Goal: Task Accomplishment & Management: Complete application form

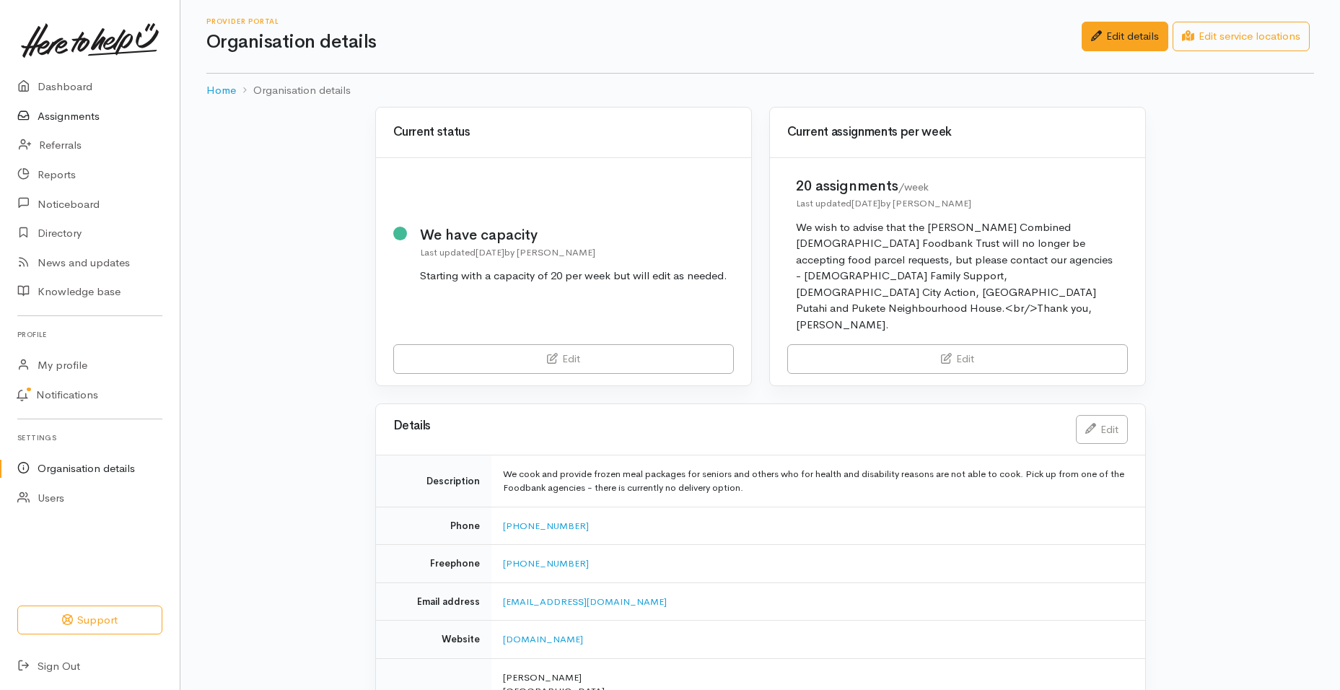
click at [71, 116] on link "Assignments" at bounding box center [90, 117] width 180 height 30
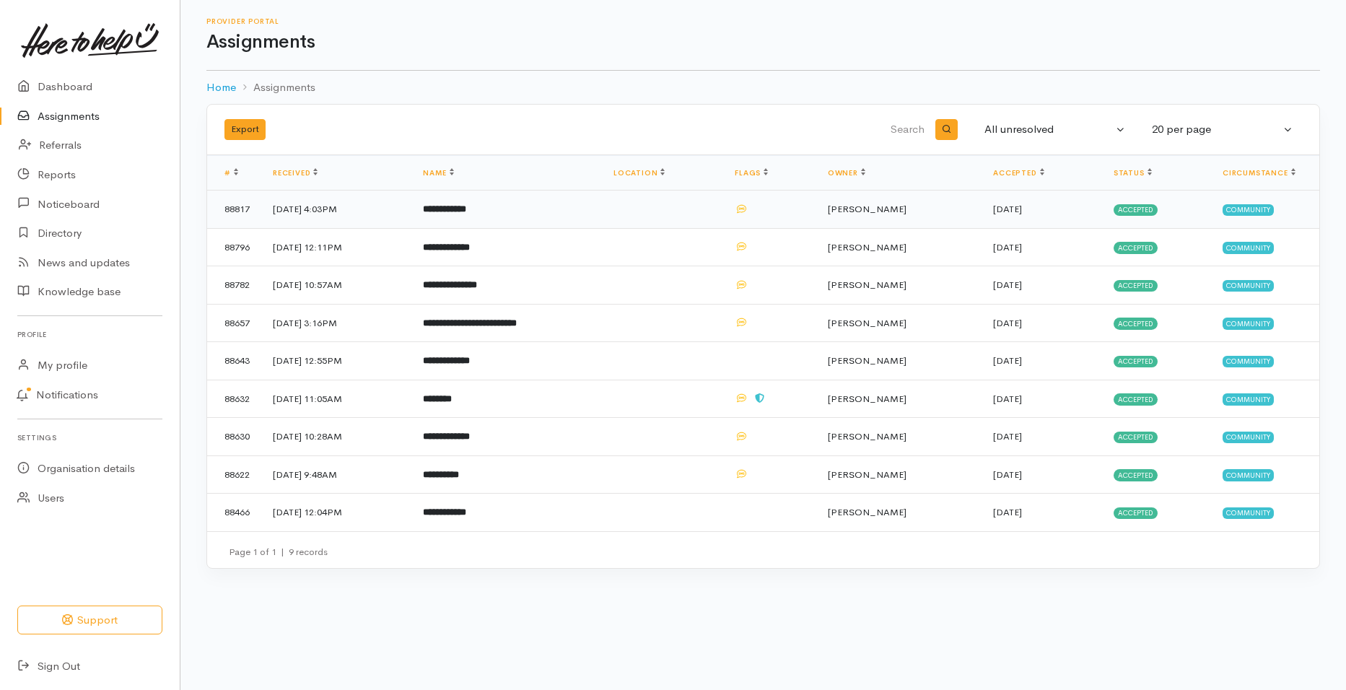
click at [466, 207] on b "**********" at bounding box center [444, 208] width 43 height 9
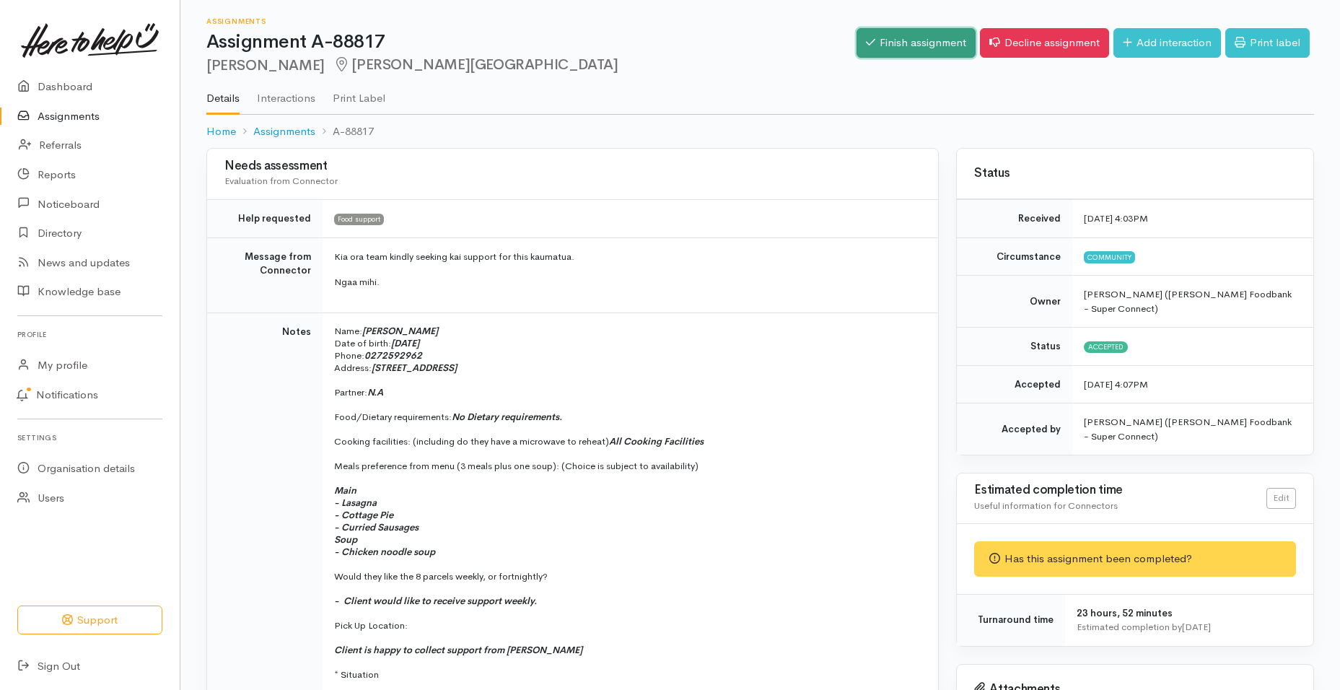
click at [946, 53] on link "Finish assignment" at bounding box center [916, 43] width 119 height 30
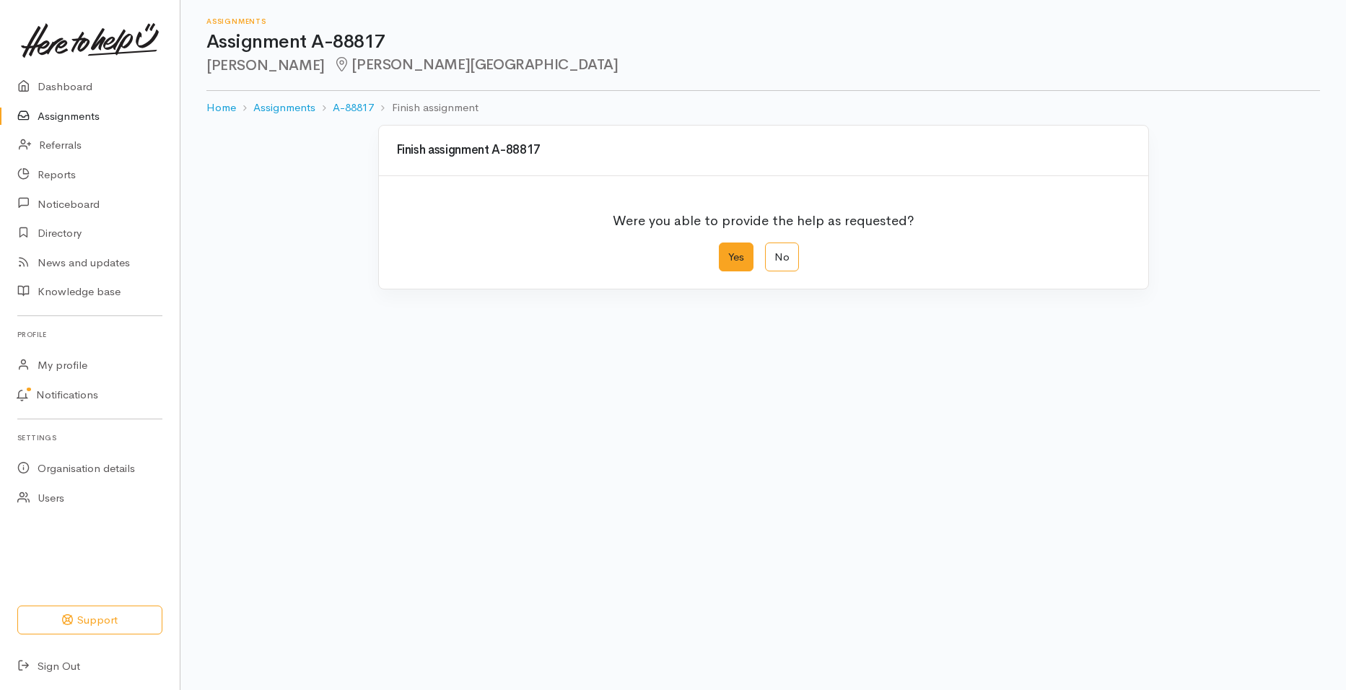
click at [744, 255] on label "Yes" at bounding box center [736, 258] width 35 height 30
click at [728, 252] on input "Yes" at bounding box center [723, 247] width 9 height 9
radio input "true"
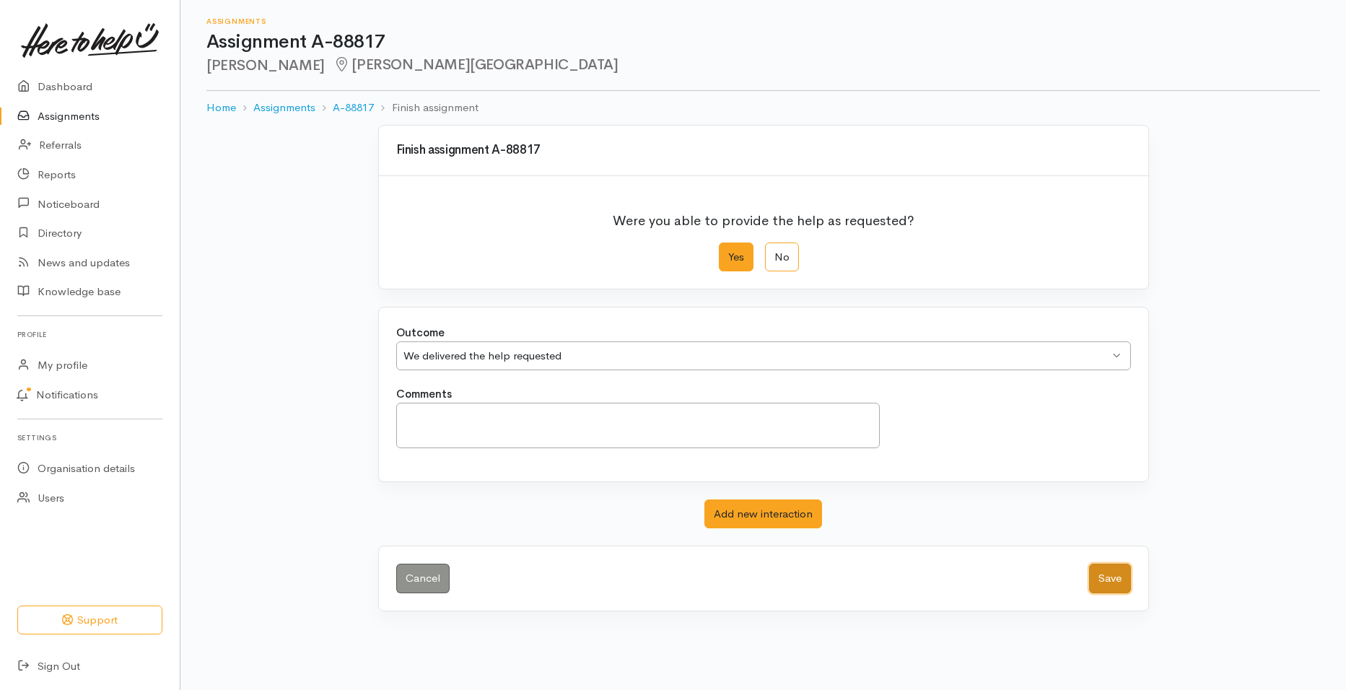
click at [1105, 572] on button "Save" at bounding box center [1110, 579] width 42 height 30
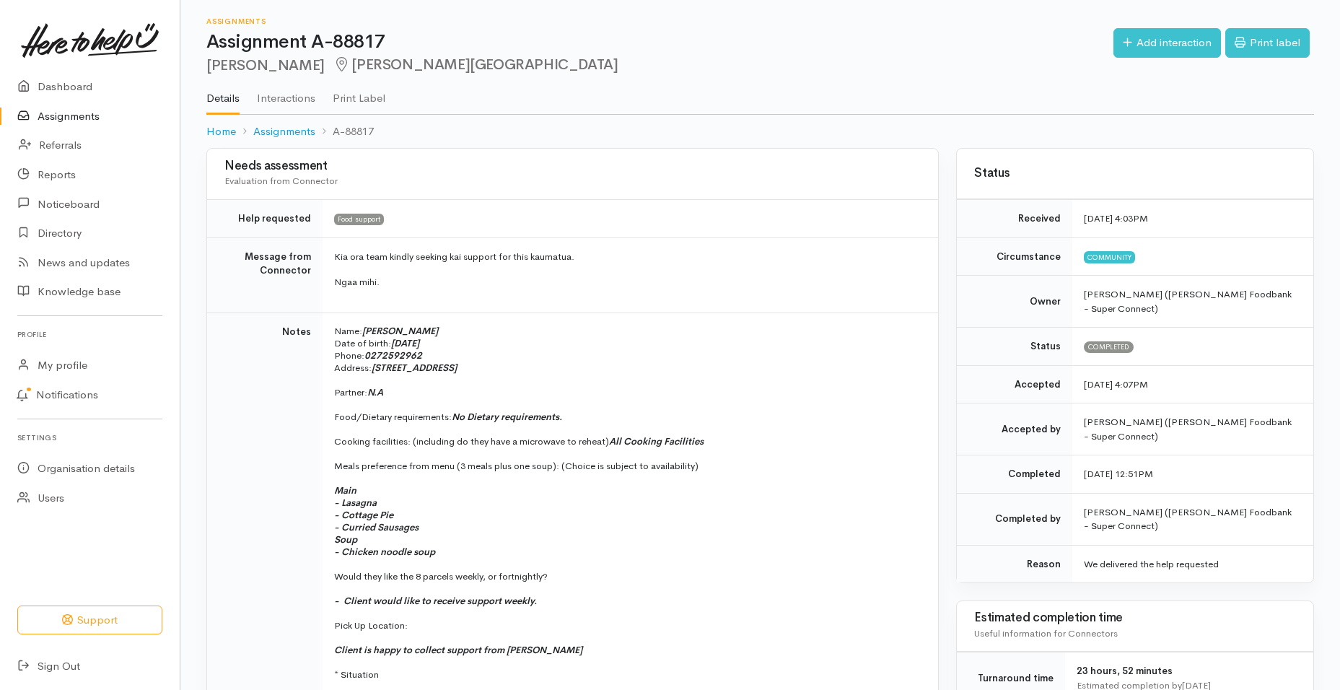
click at [74, 118] on link "Assignments" at bounding box center [90, 117] width 180 height 30
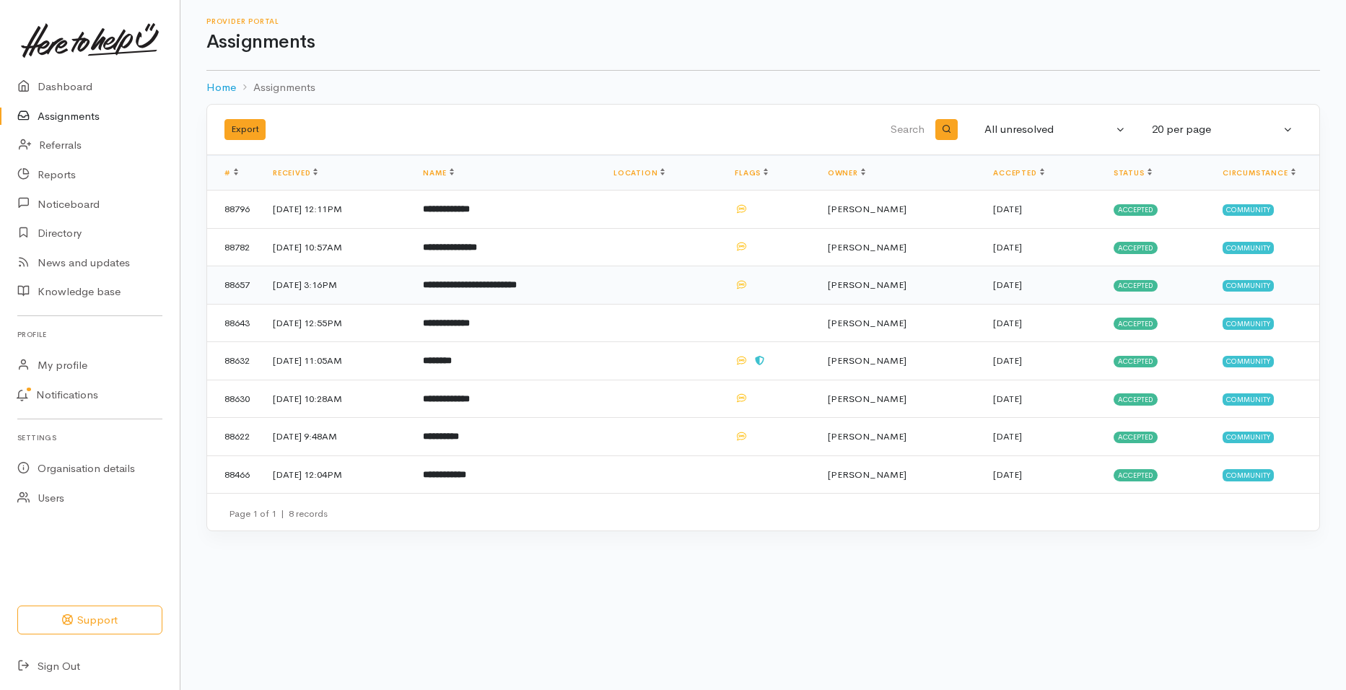
click at [517, 284] on b "**********" at bounding box center [470, 284] width 94 height 9
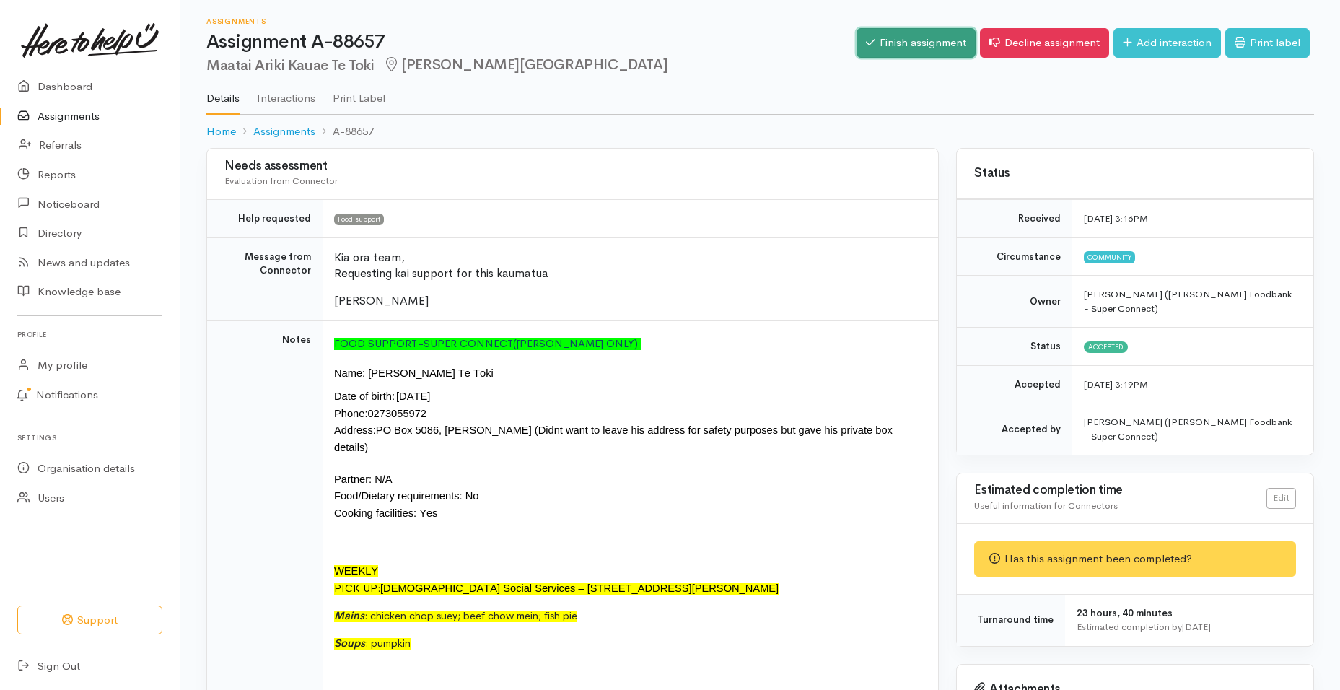
click at [912, 51] on link "Finish assignment" at bounding box center [916, 43] width 119 height 30
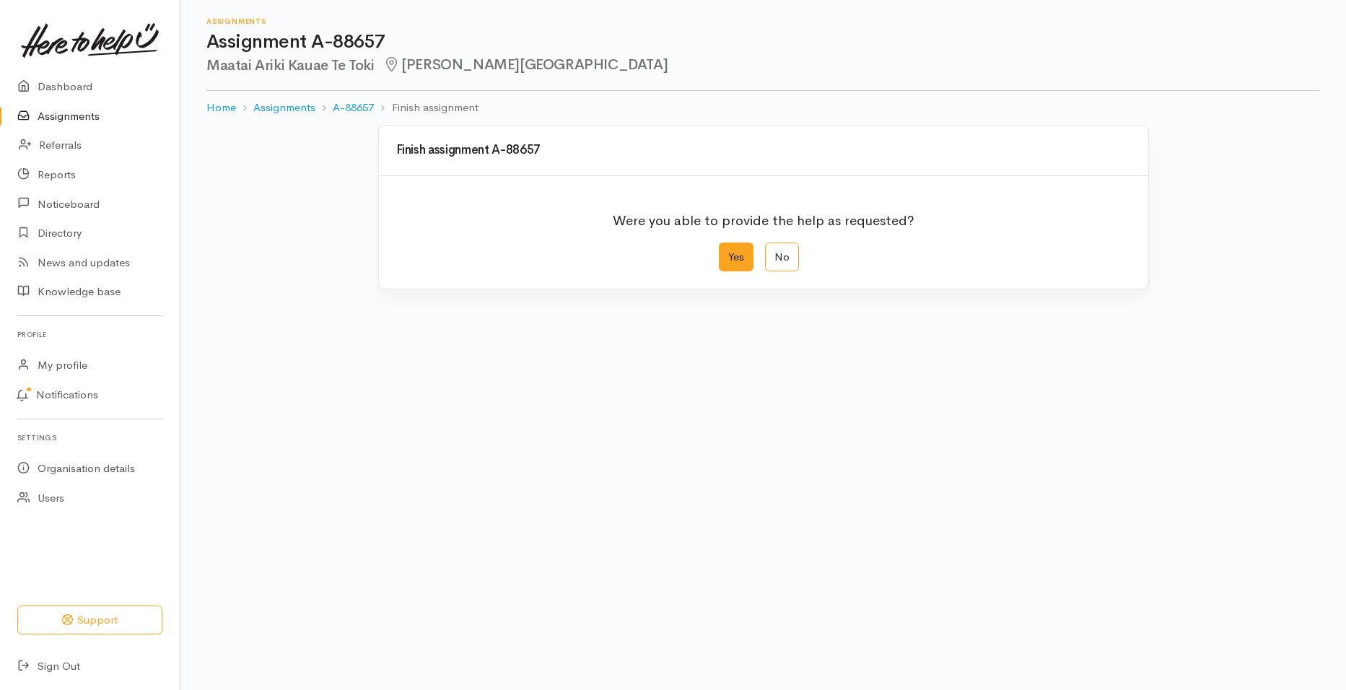
click at [739, 259] on label "Yes" at bounding box center [736, 258] width 35 height 30
click at [728, 252] on input "Yes" at bounding box center [723, 247] width 9 height 9
radio input "true"
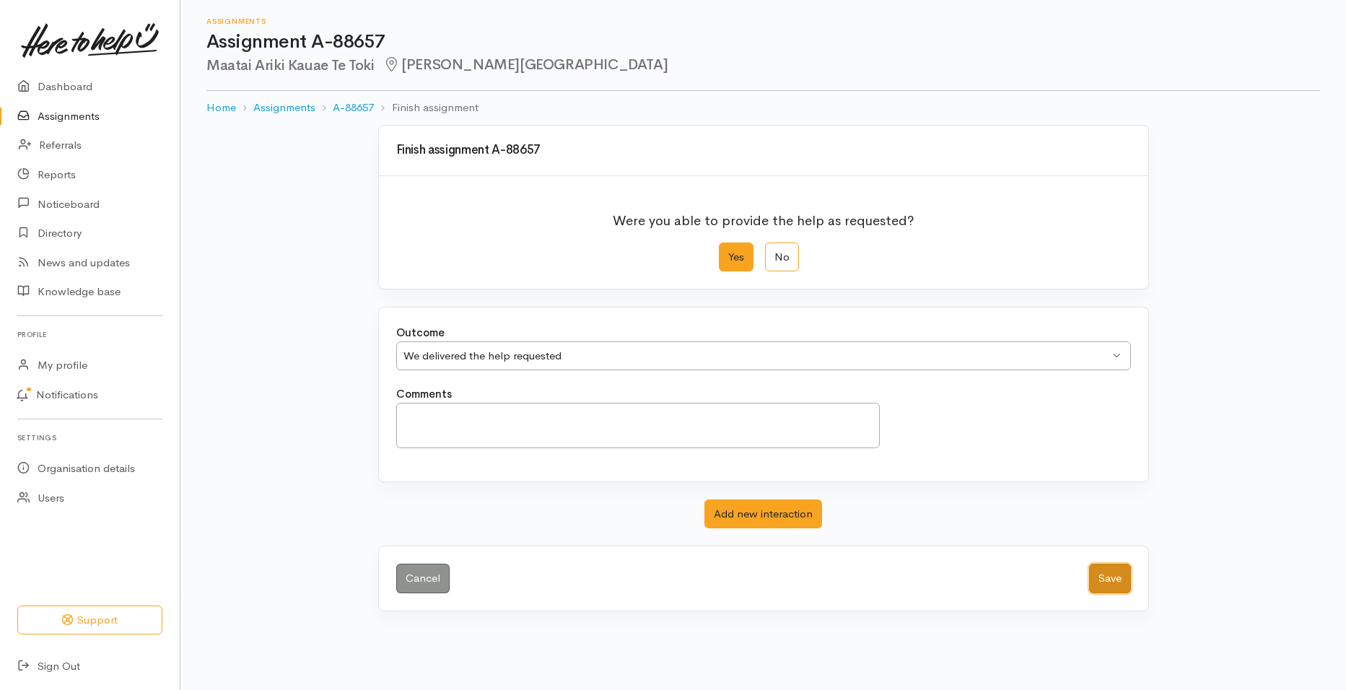
click at [1104, 576] on button "Save" at bounding box center [1110, 579] width 42 height 30
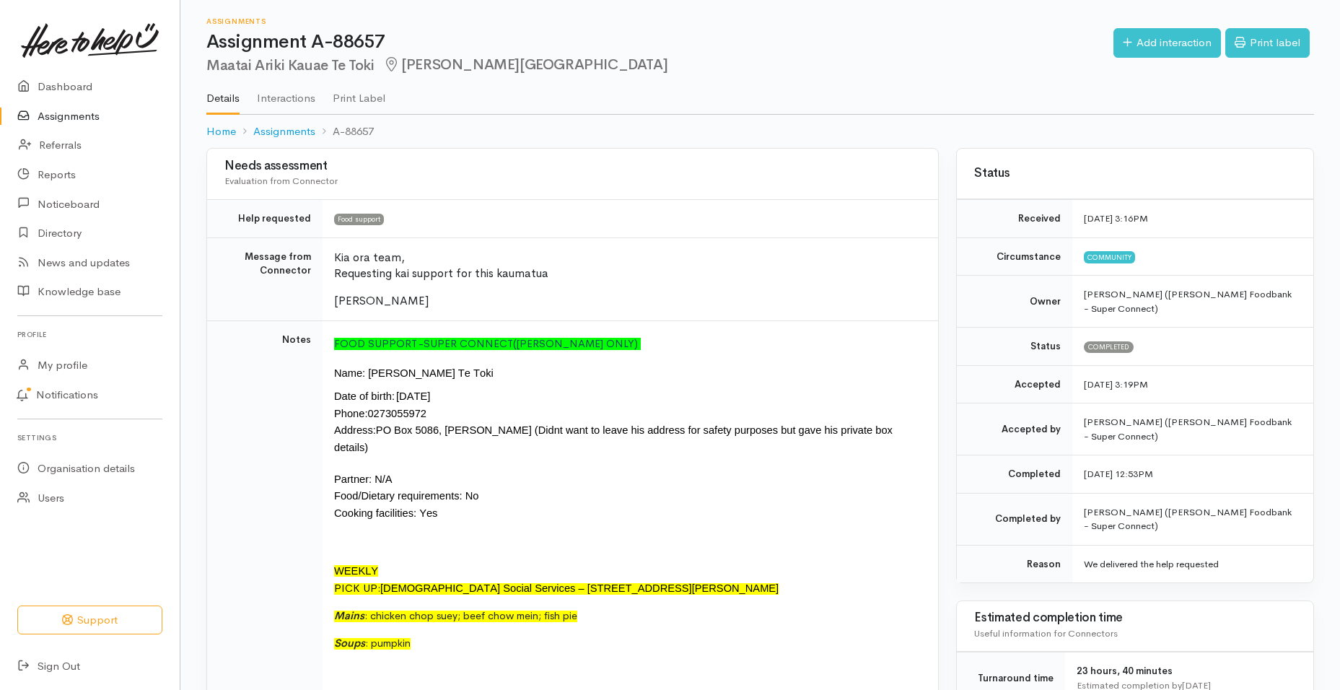
click at [82, 115] on link "Assignments" at bounding box center [90, 117] width 180 height 30
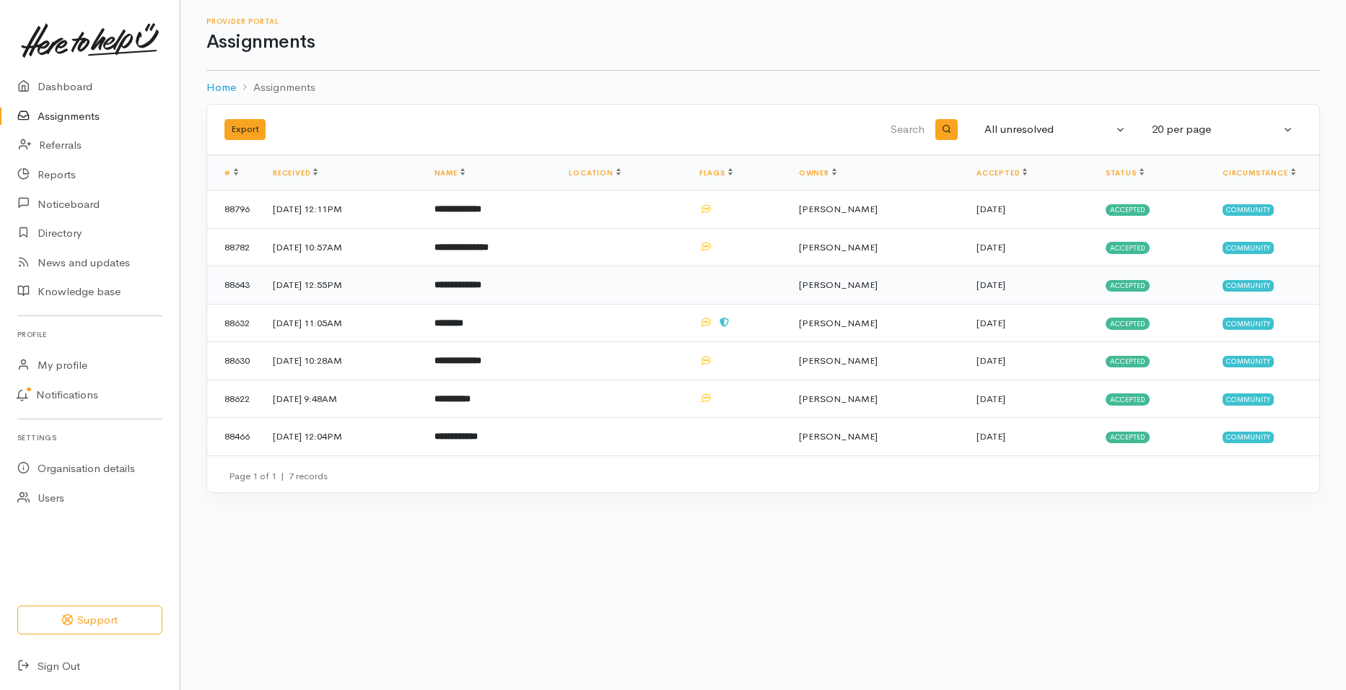
click at [481, 286] on b "**********" at bounding box center [458, 284] width 47 height 9
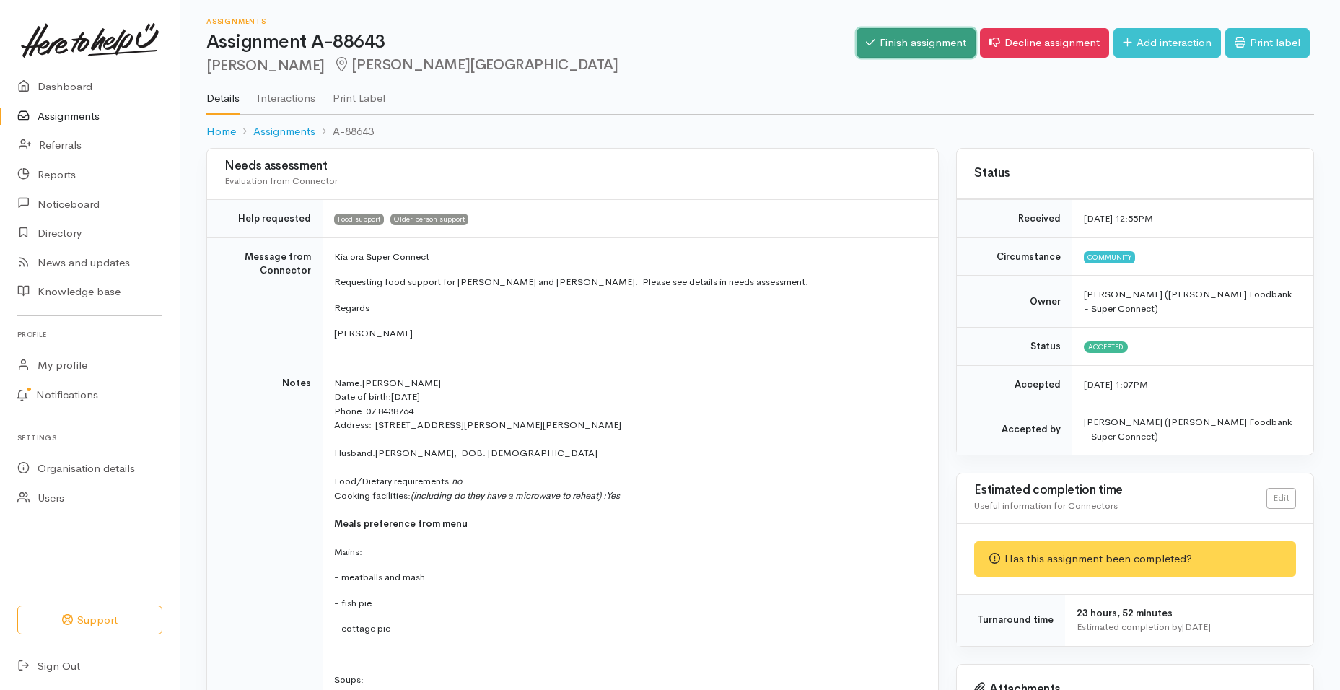
click at [916, 50] on link "Finish assignment" at bounding box center [916, 43] width 119 height 30
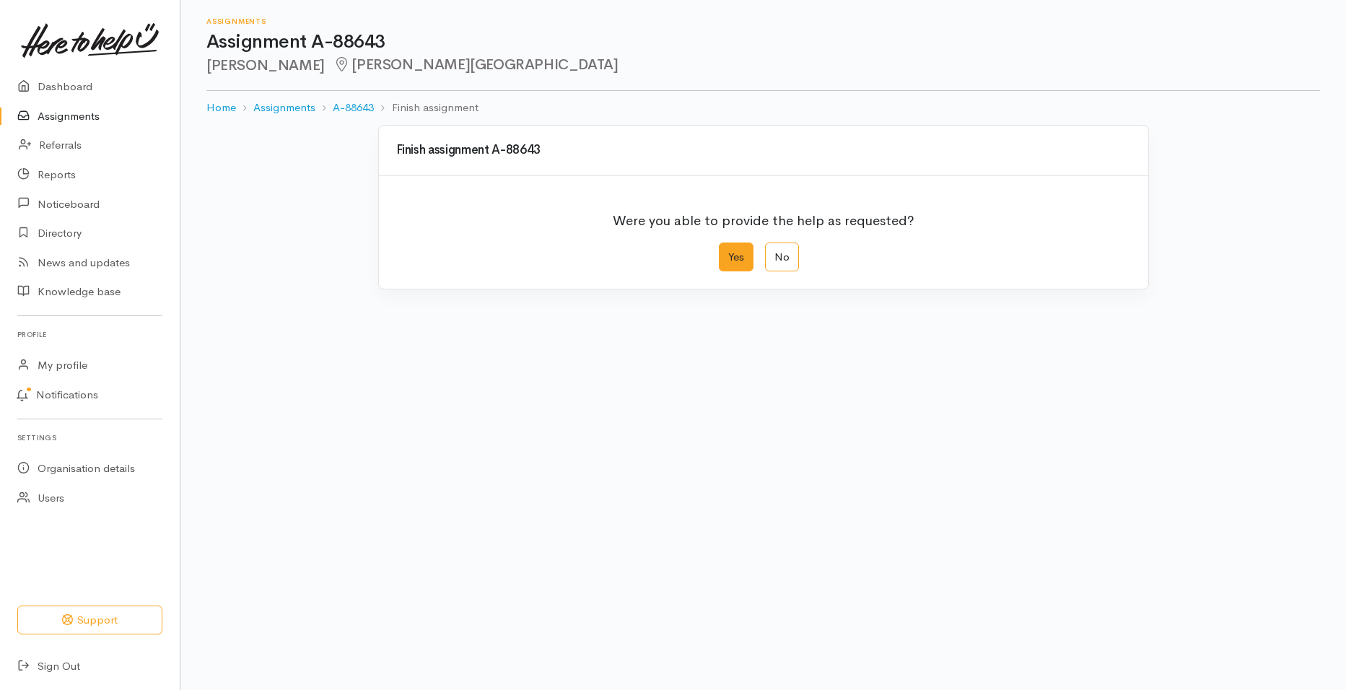
click at [741, 252] on label "Yes" at bounding box center [736, 258] width 35 height 30
click at [728, 252] on input "Yes" at bounding box center [723, 247] width 9 height 9
radio input "true"
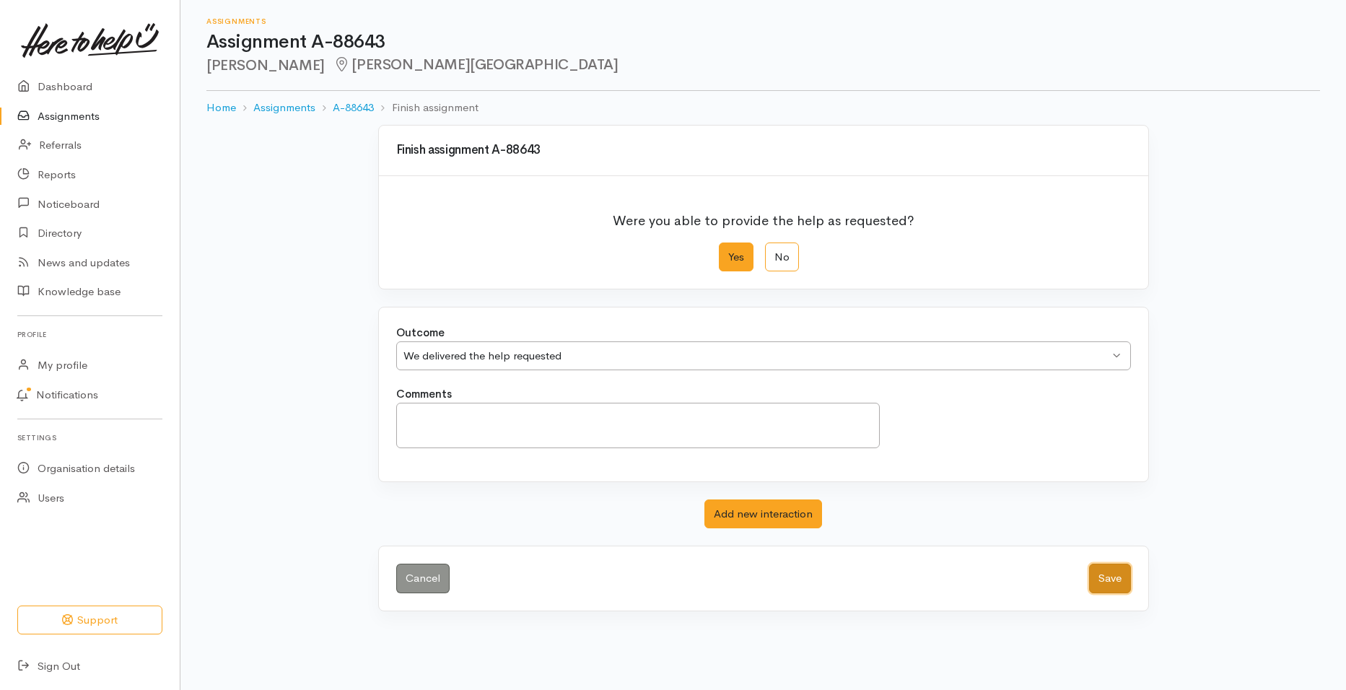
click at [1125, 572] on button "Save" at bounding box center [1110, 579] width 42 height 30
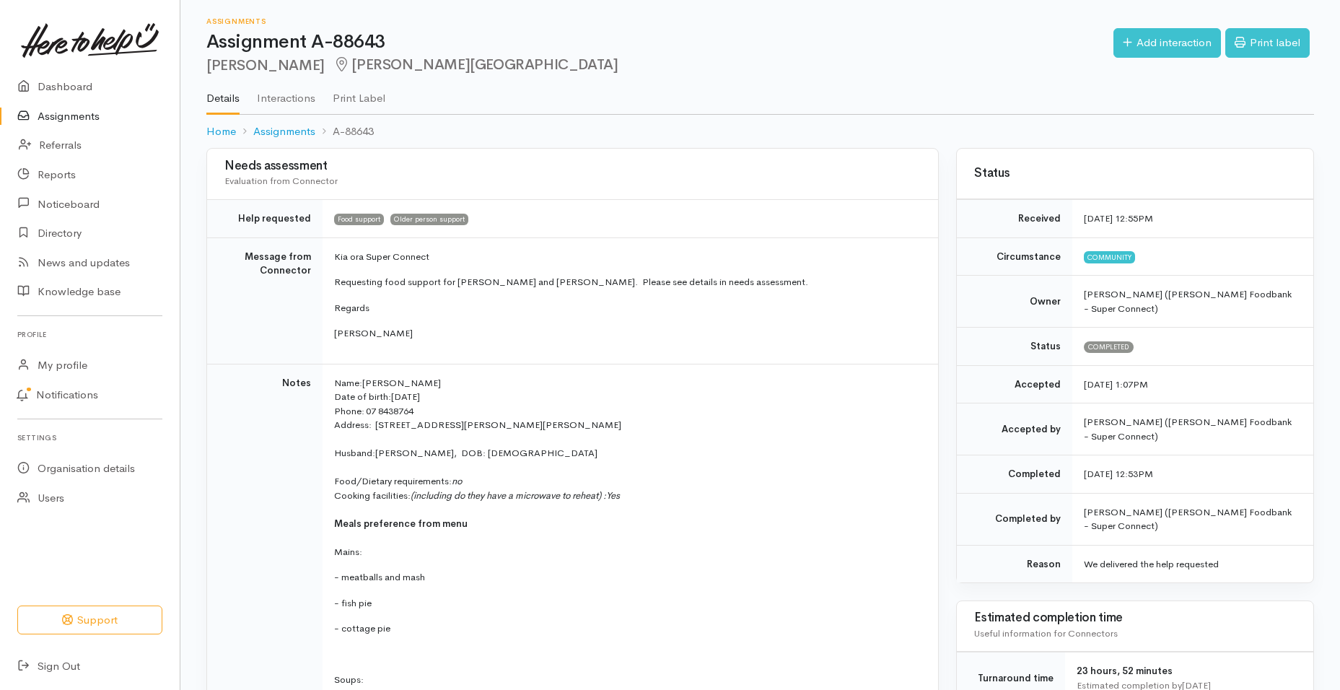
click at [81, 121] on link "Assignments" at bounding box center [90, 117] width 180 height 30
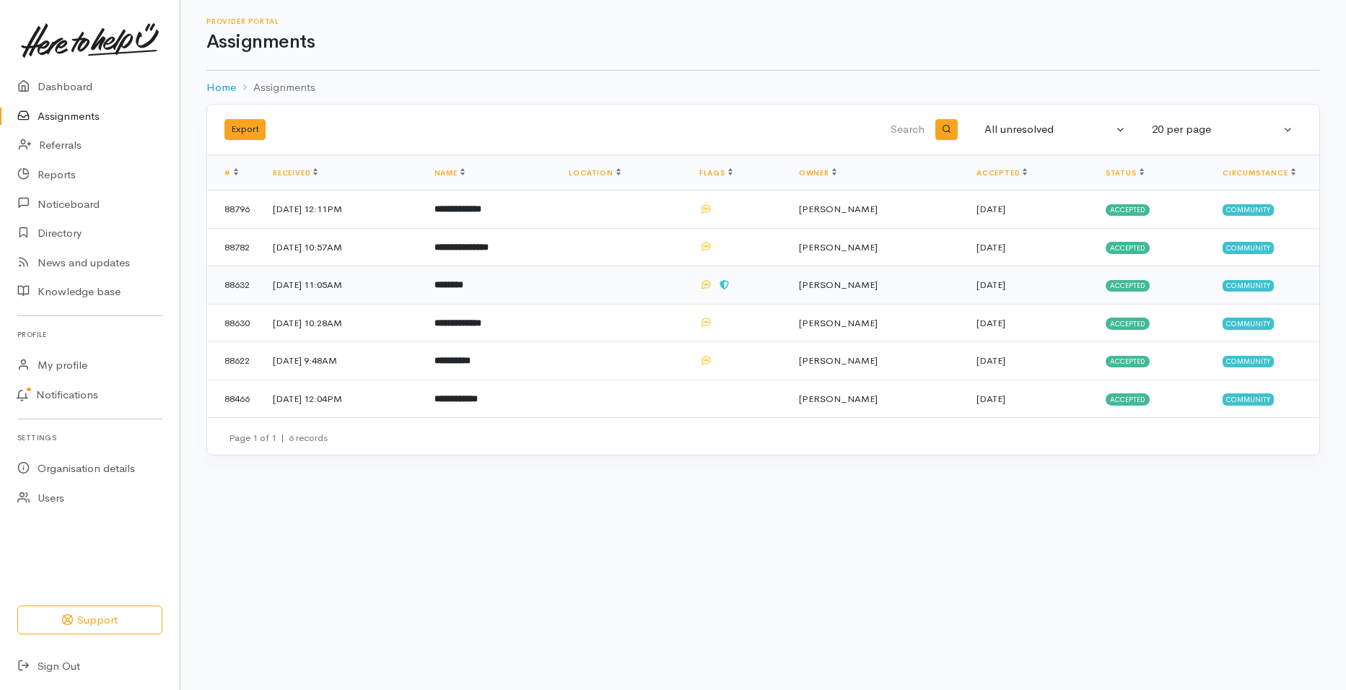
click at [463, 289] on b "********" at bounding box center [449, 284] width 29 height 9
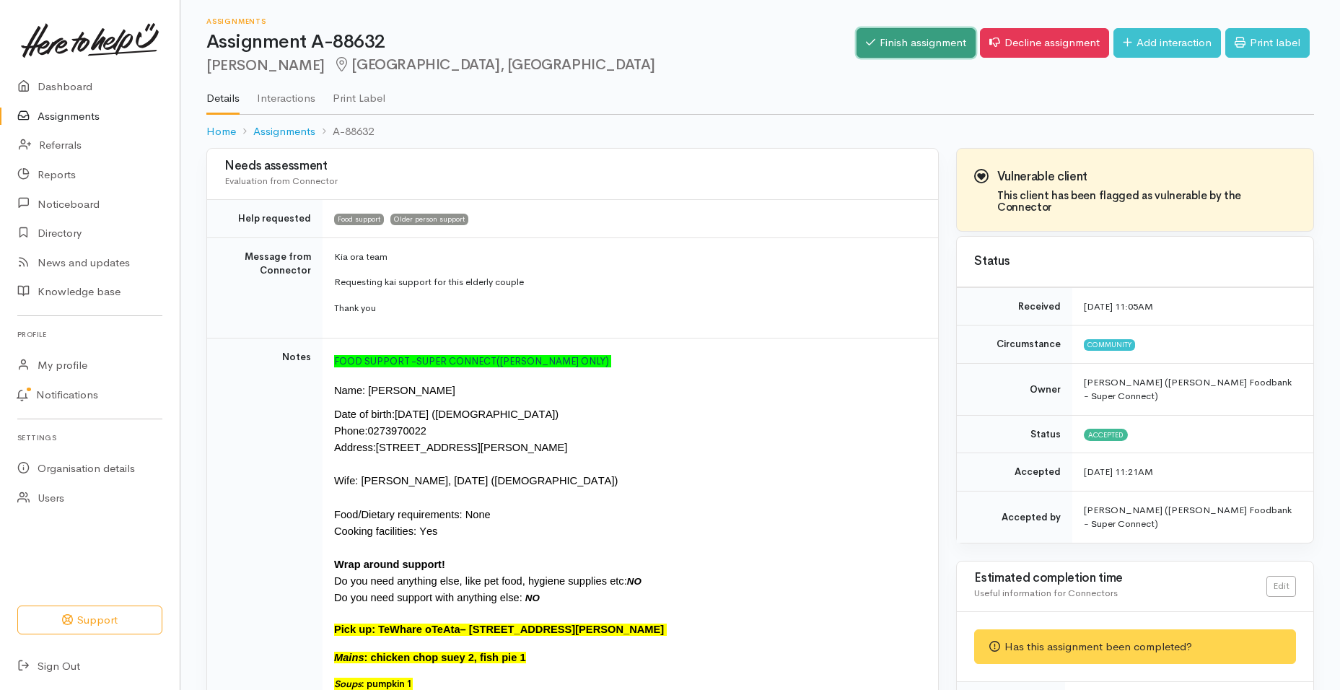
click at [933, 45] on link "Finish assignment" at bounding box center [916, 43] width 119 height 30
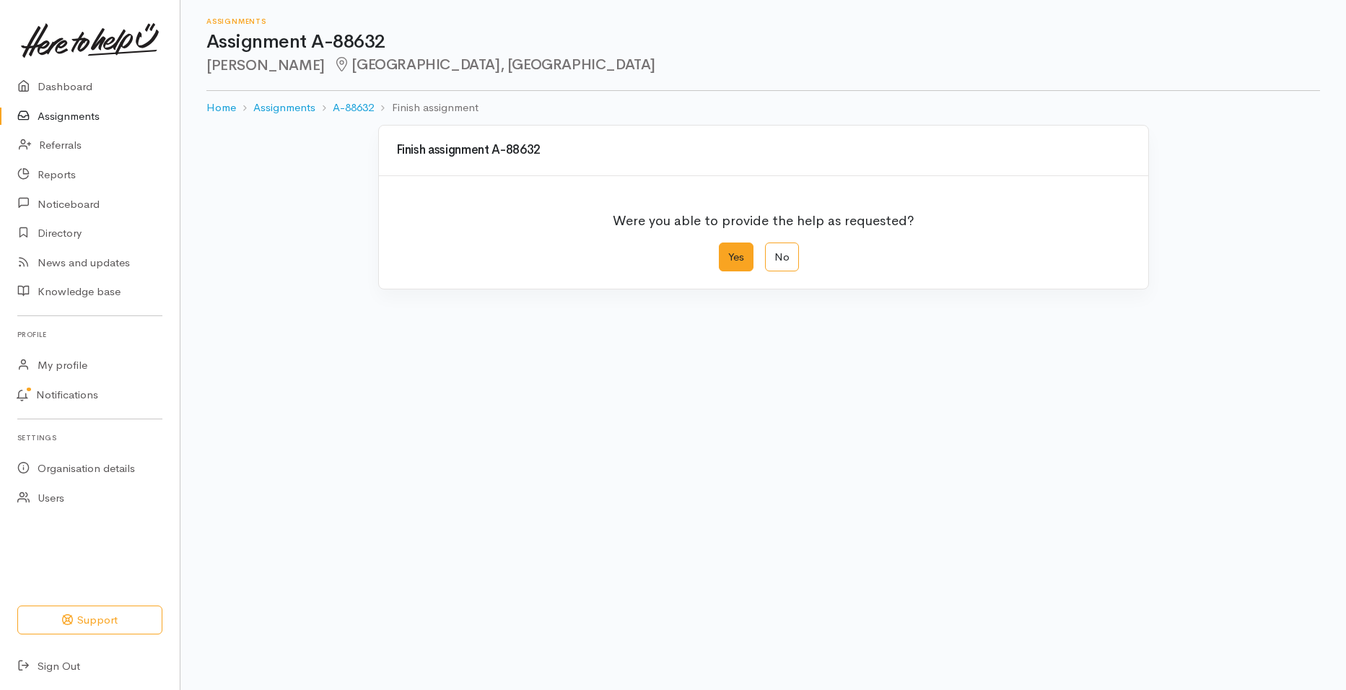
click at [736, 261] on label "Yes" at bounding box center [736, 258] width 35 height 30
click at [728, 252] on input "Yes" at bounding box center [723, 247] width 9 height 9
radio input "true"
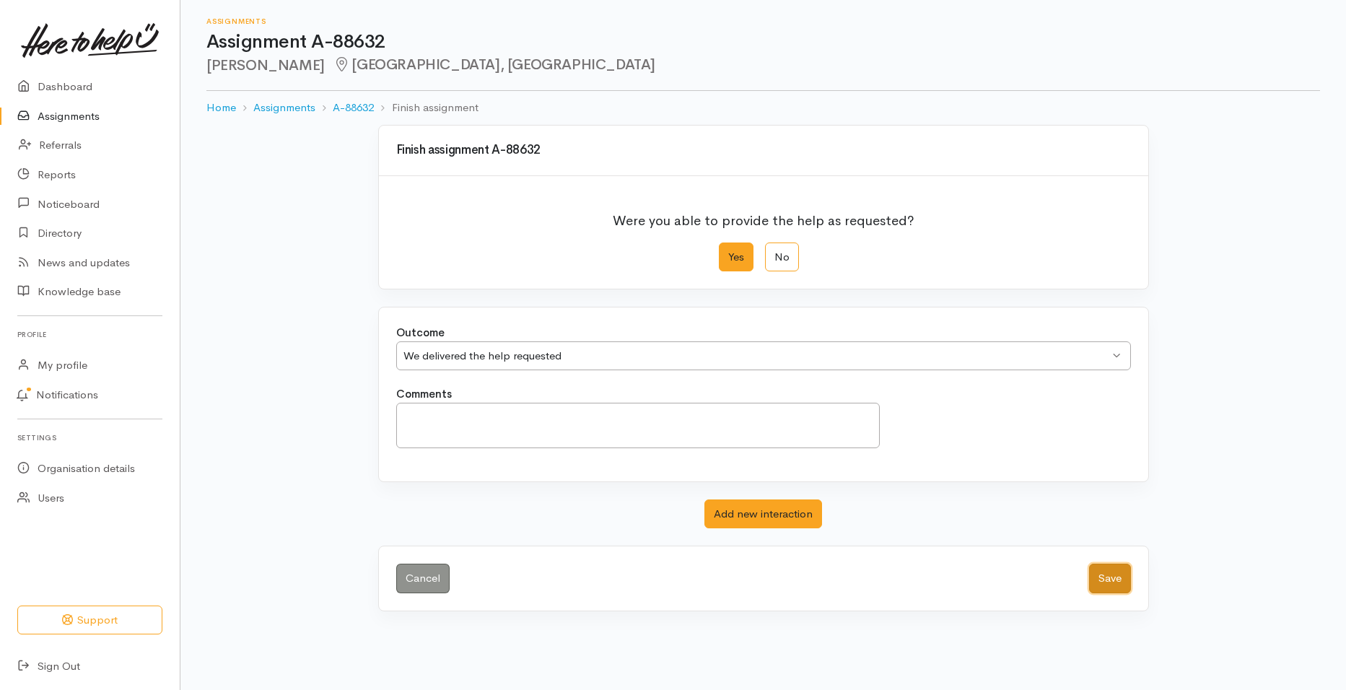
click at [1109, 582] on button "Save" at bounding box center [1110, 579] width 42 height 30
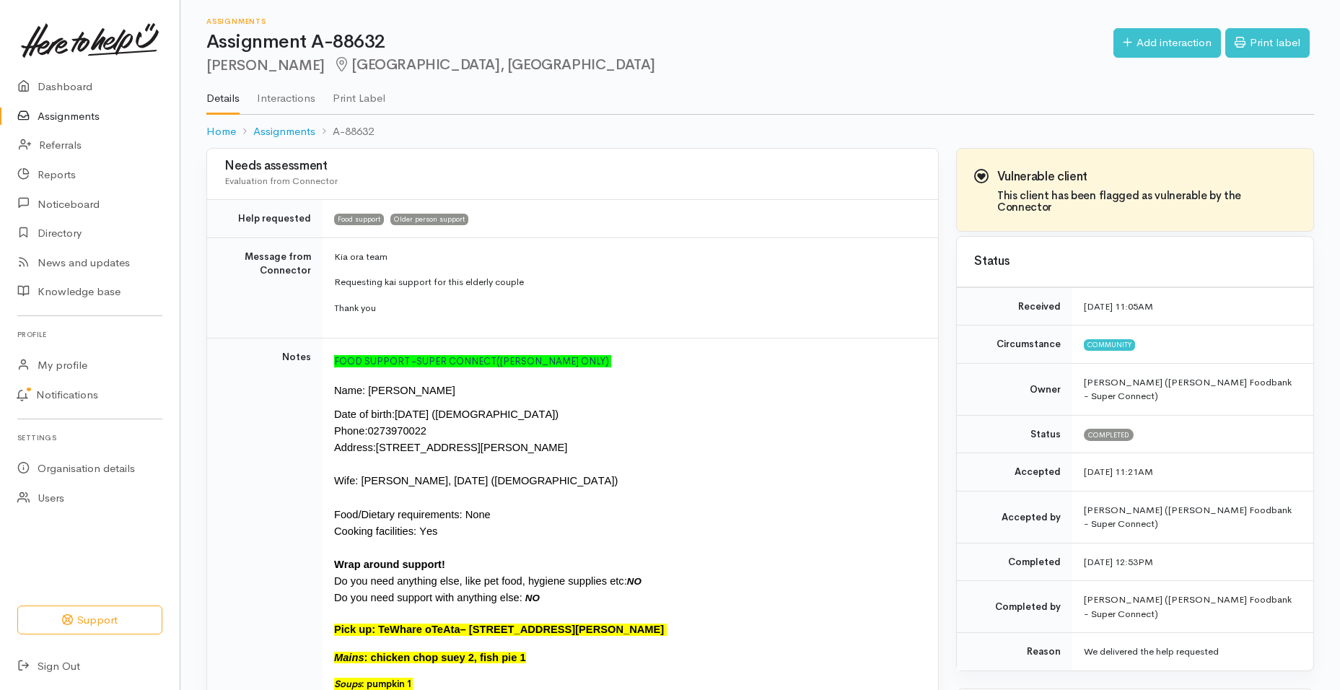
click at [72, 116] on link "Assignments" at bounding box center [90, 117] width 180 height 30
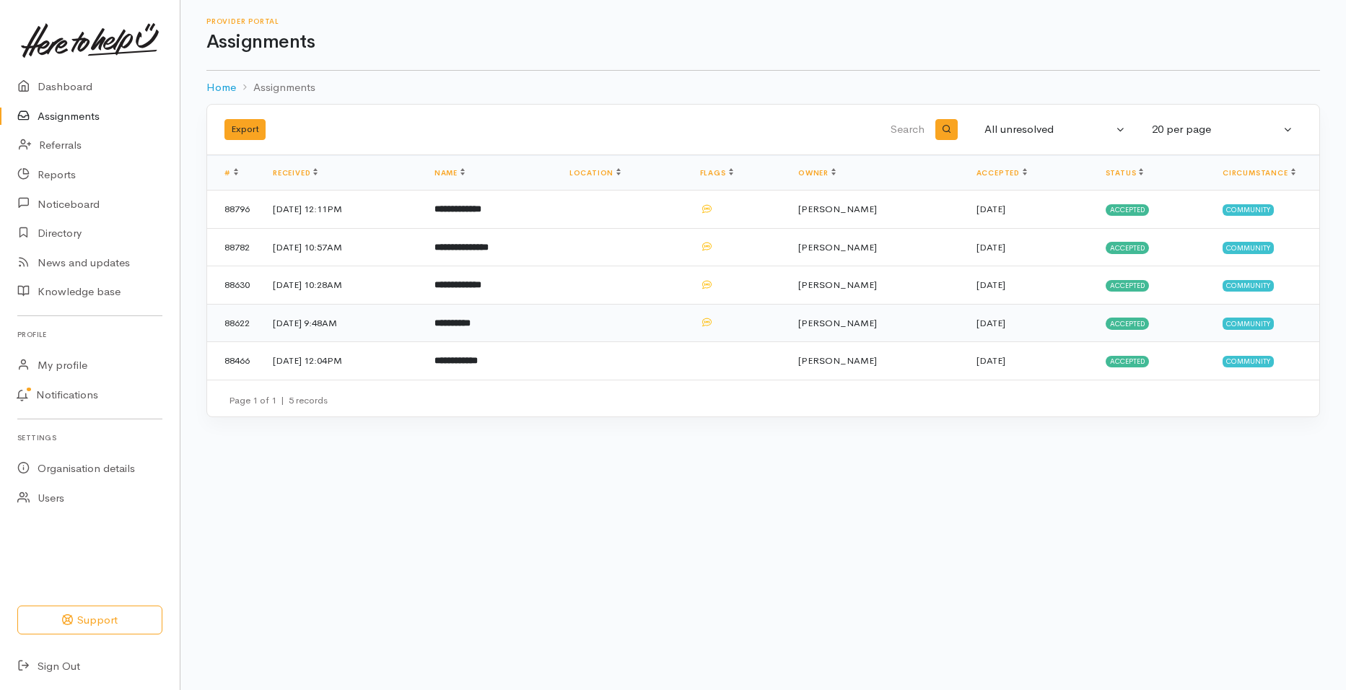
click at [471, 323] on b "**********" at bounding box center [453, 322] width 36 height 9
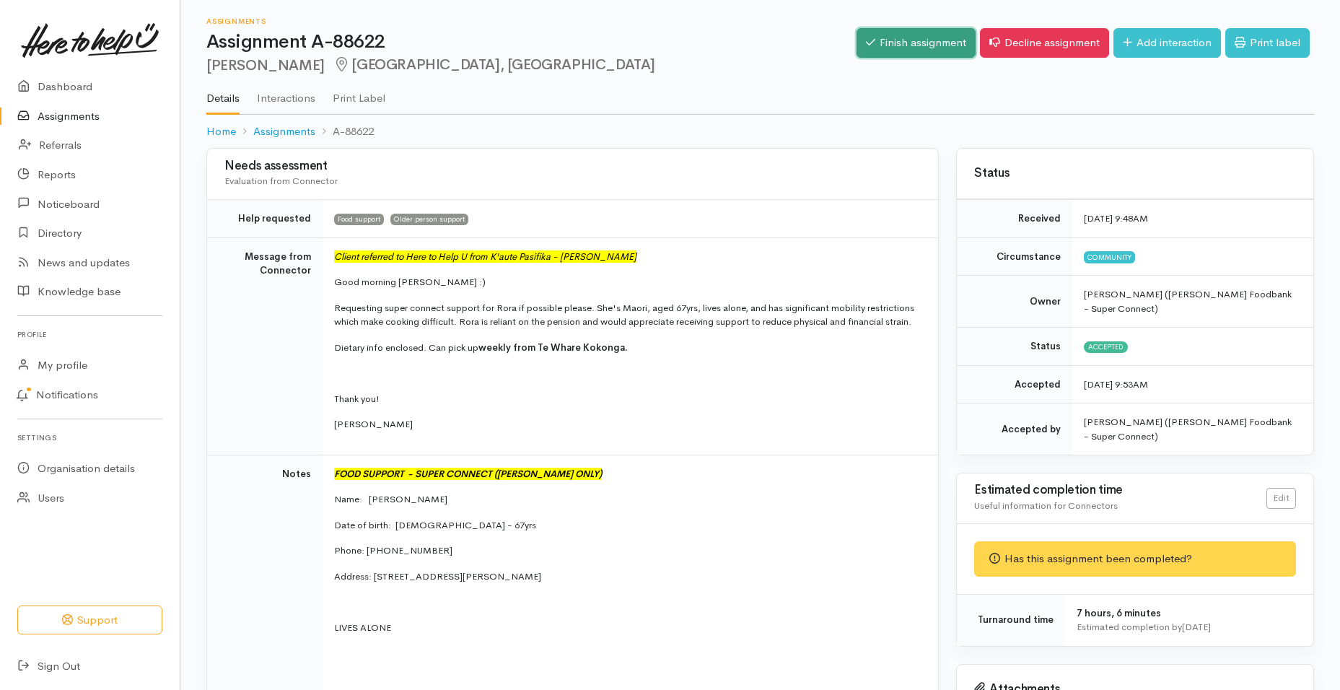
click at [924, 45] on link "Finish assignment" at bounding box center [916, 43] width 119 height 30
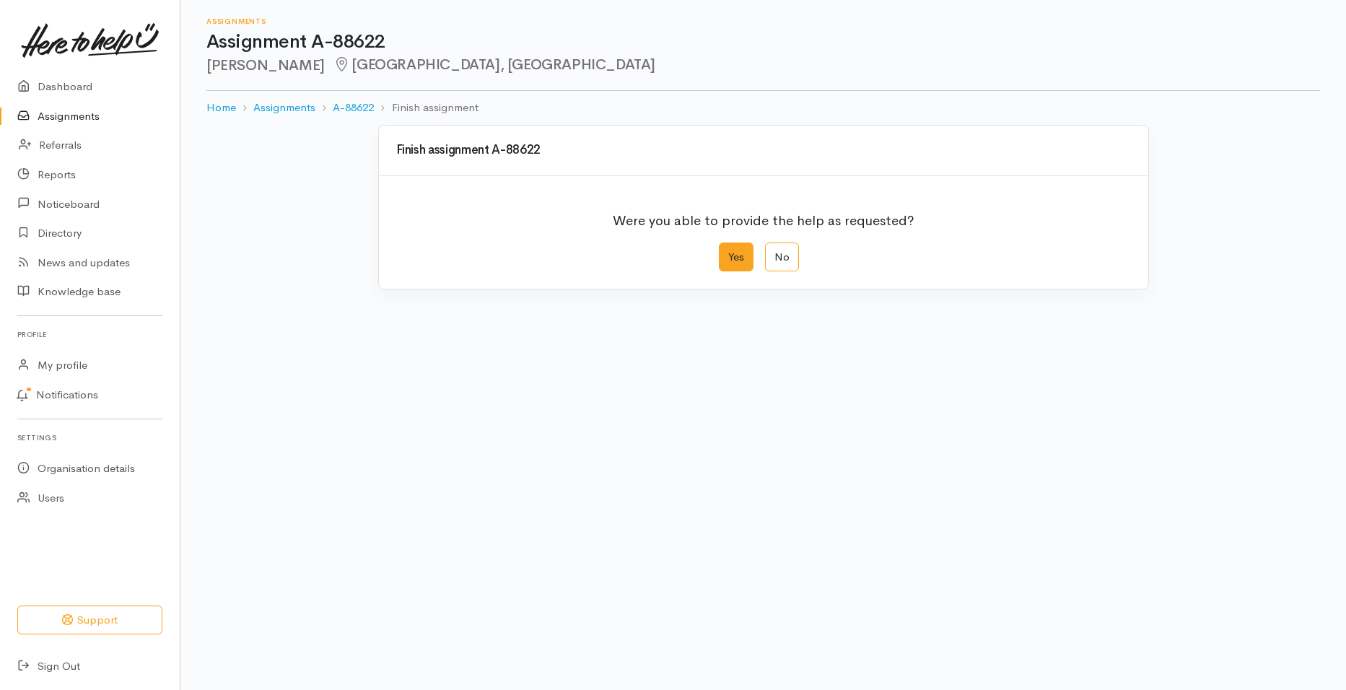
click at [736, 255] on label "Yes" at bounding box center [736, 258] width 35 height 30
click at [728, 252] on input "Yes" at bounding box center [723, 247] width 9 height 9
radio input "true"
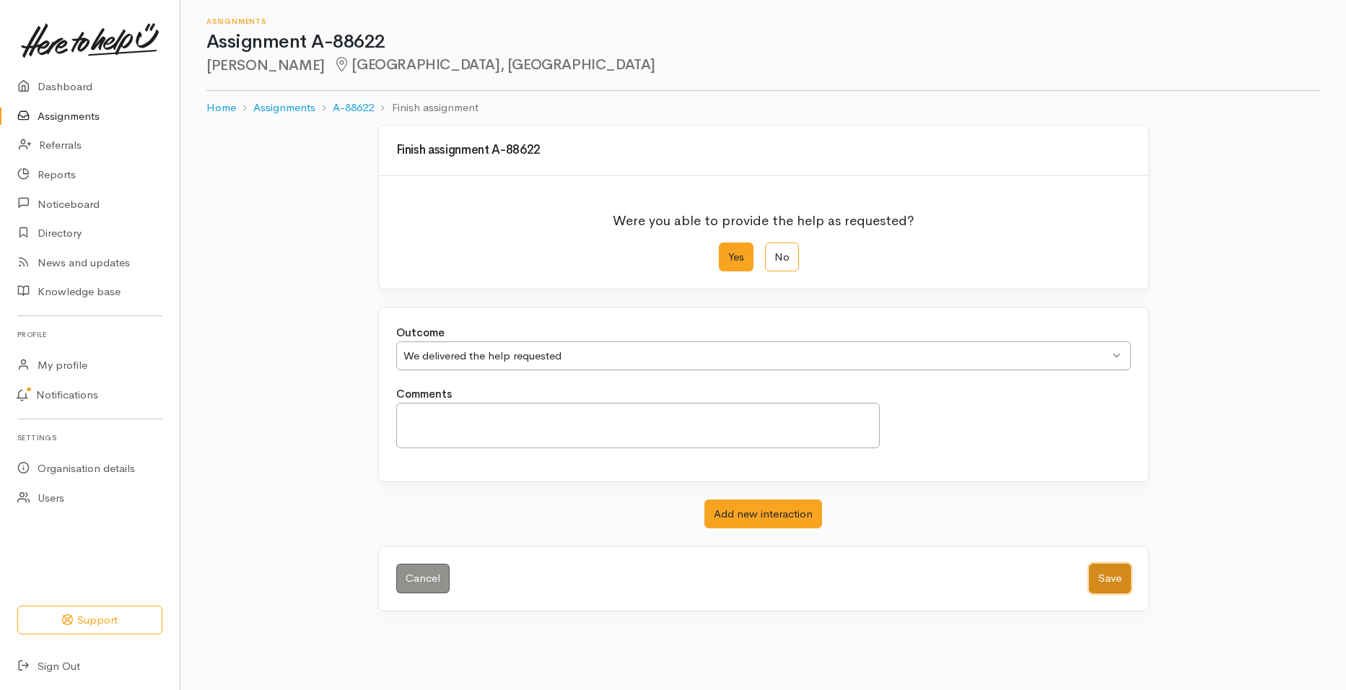
click at [1102, 567] on button "Save" at bounding box center [1110, 579] width 42 height 30
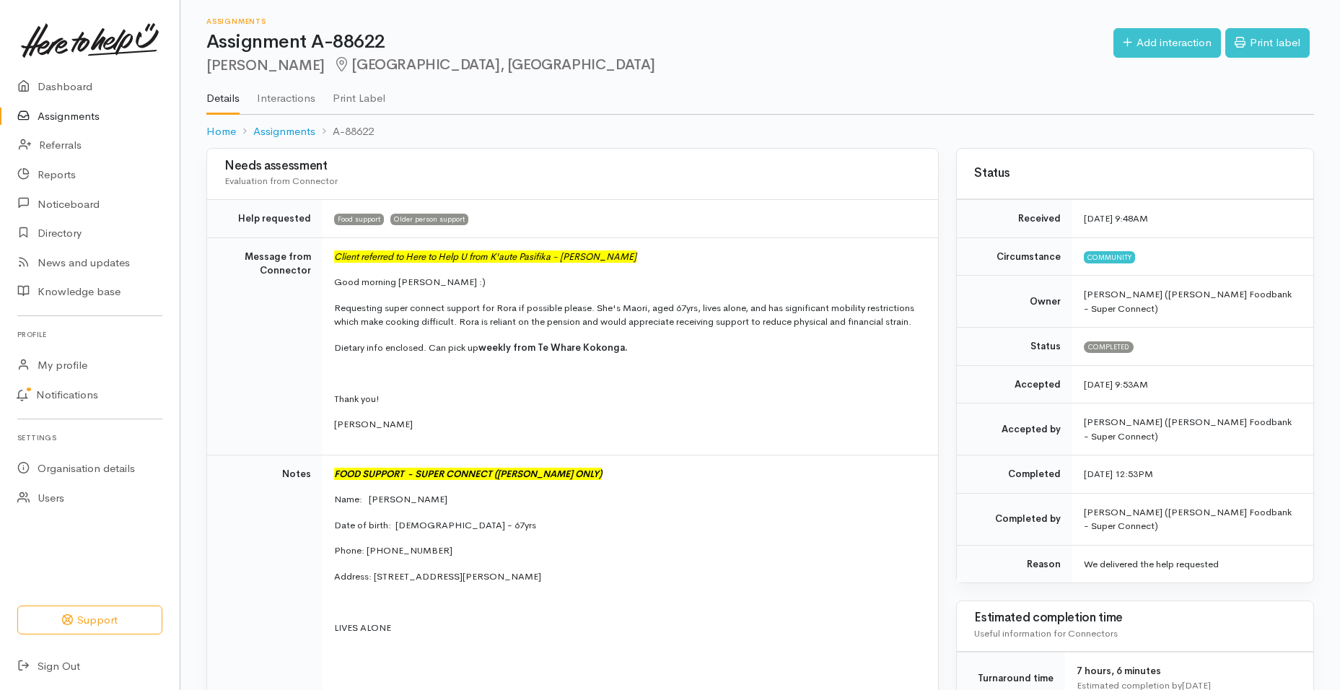
click at [73, 115] on link "Assignments" at bounding box center [90, 117] width 180 height 30
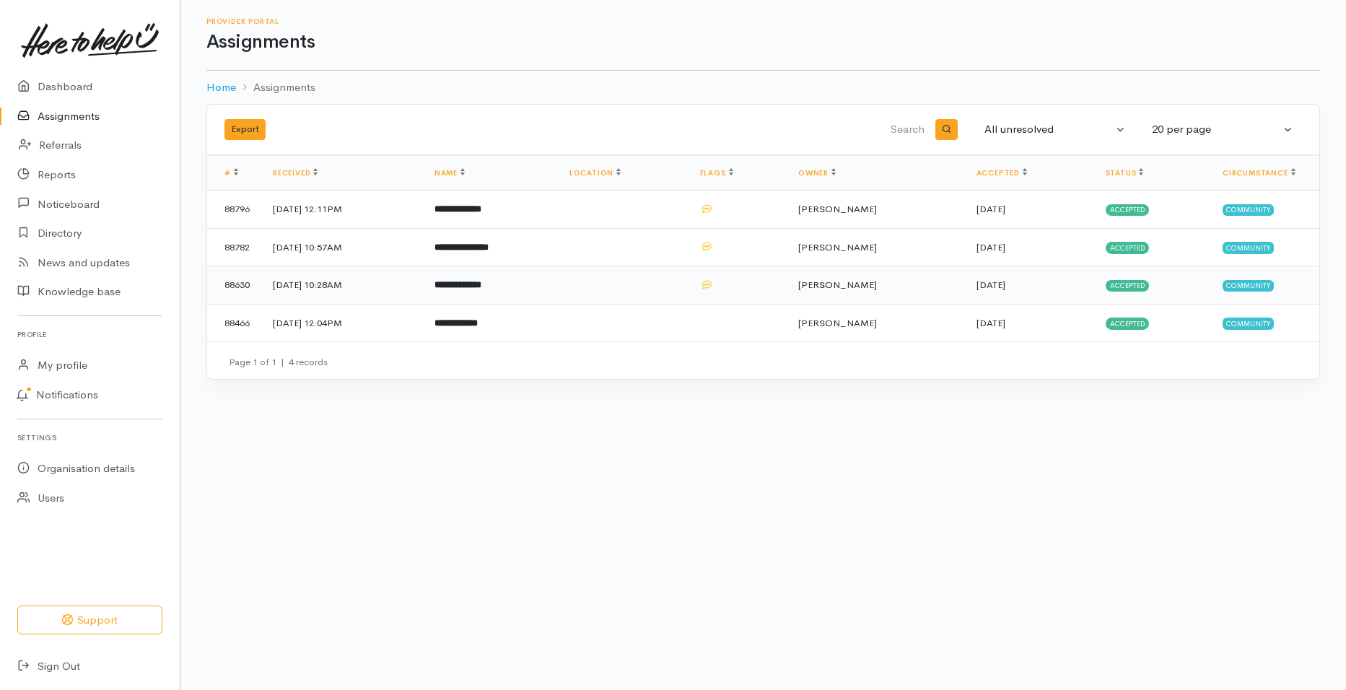
click at [481, 282] on b "**********" at bounding box center [458, 284] width 47 height 9
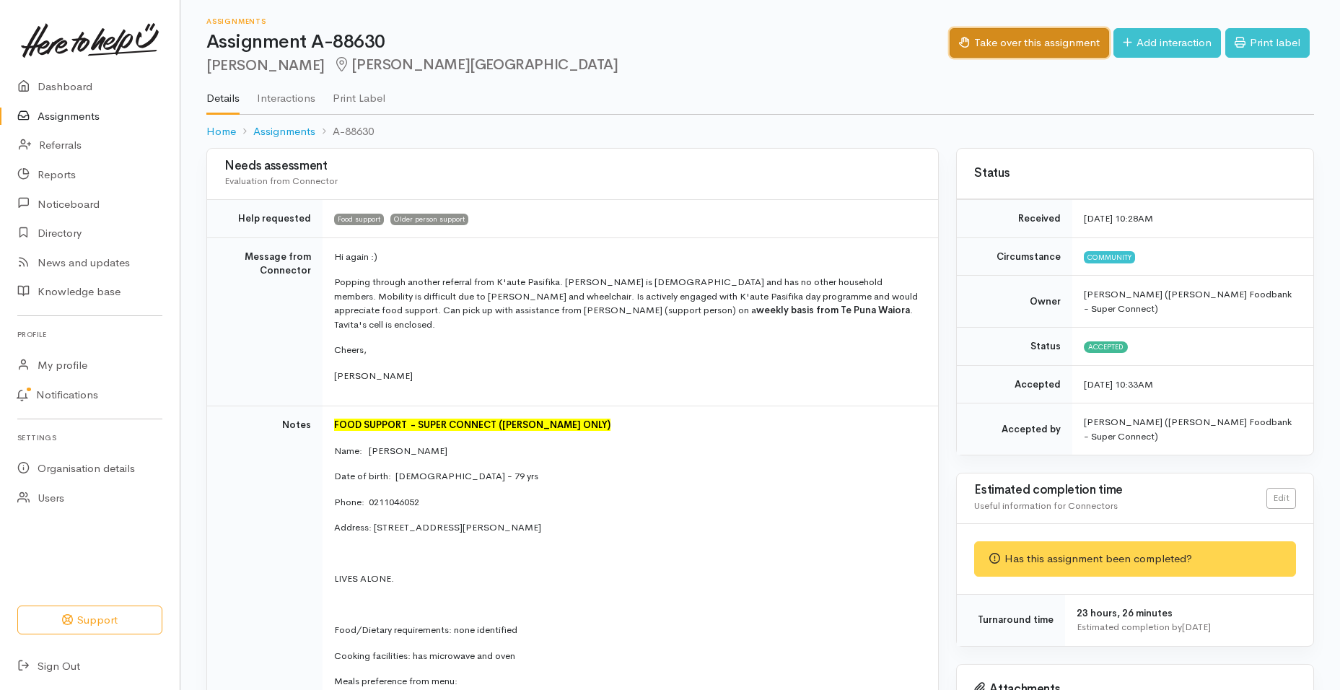
click at [1046, 46] on button "Take over this assignment" at bounding box center [1030, 43] width 160 height 30
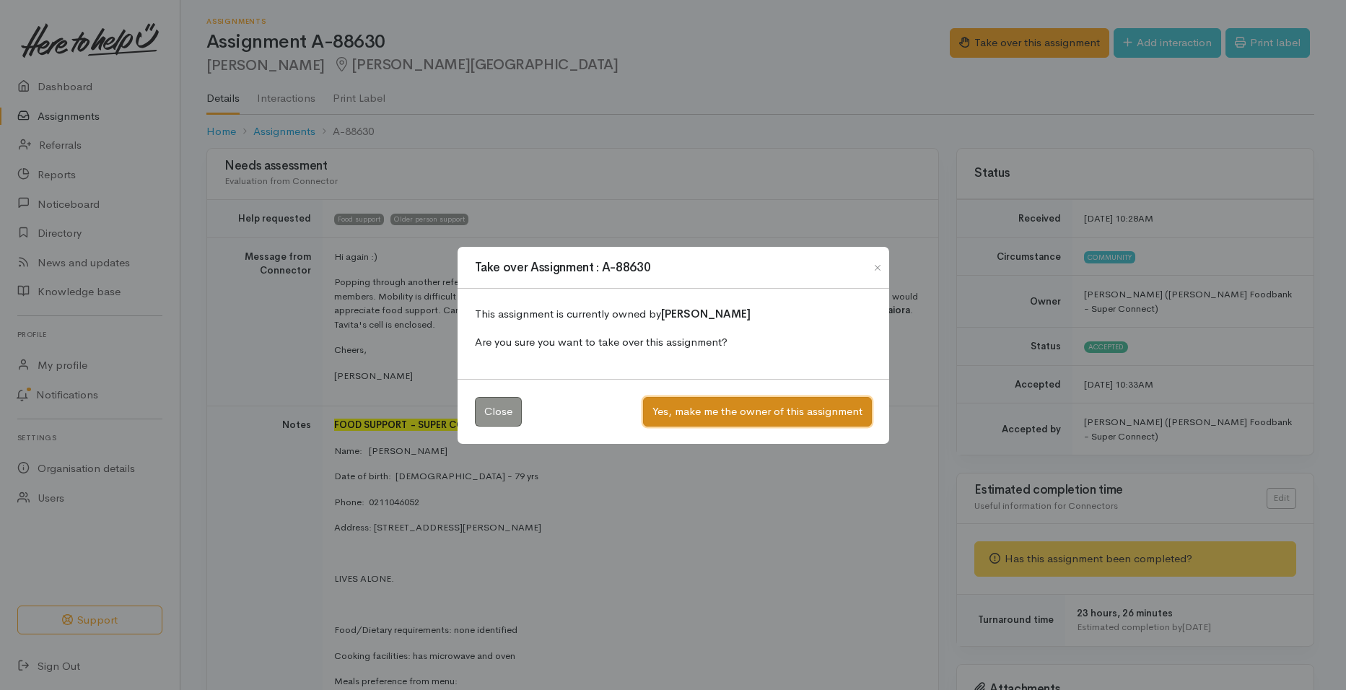
click at [725, 411] on button "Yes, make me the owner of this assignment" at bounding box center [757, 412] width 229 height 30
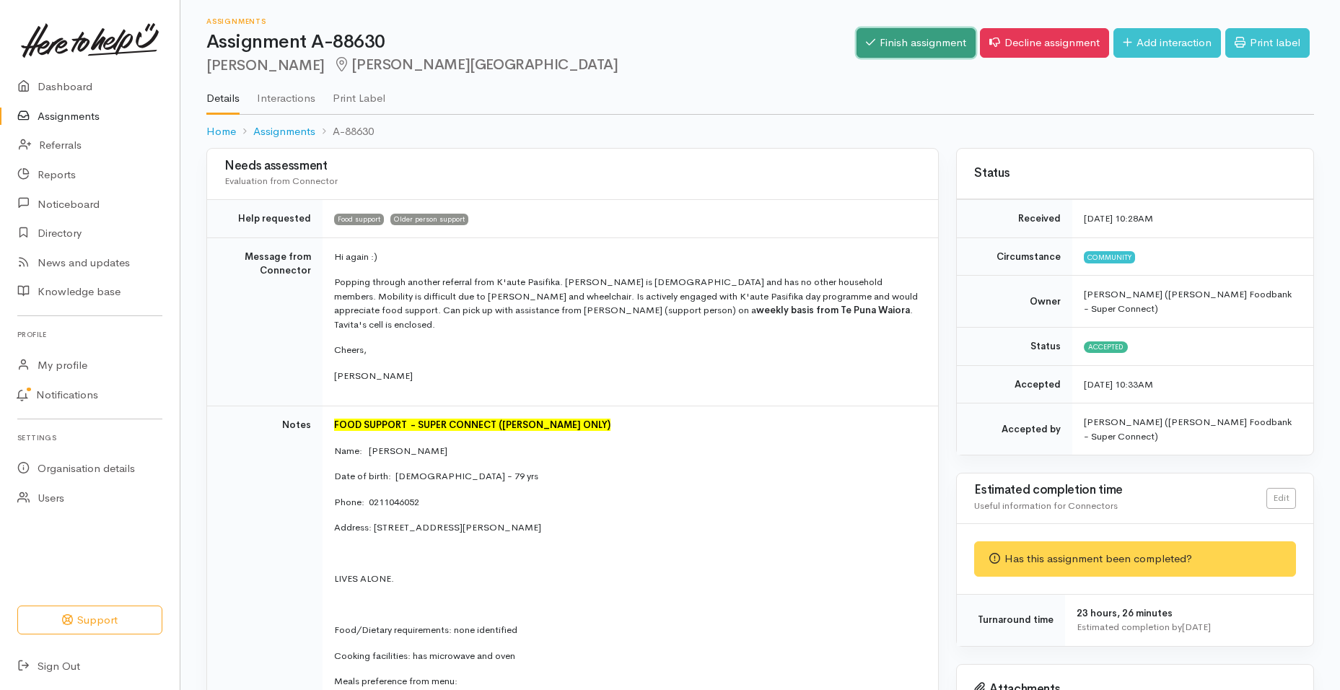
click at [893, 49] on link "Finish assignment" at bounding box center [916, 43] width 119 height 30
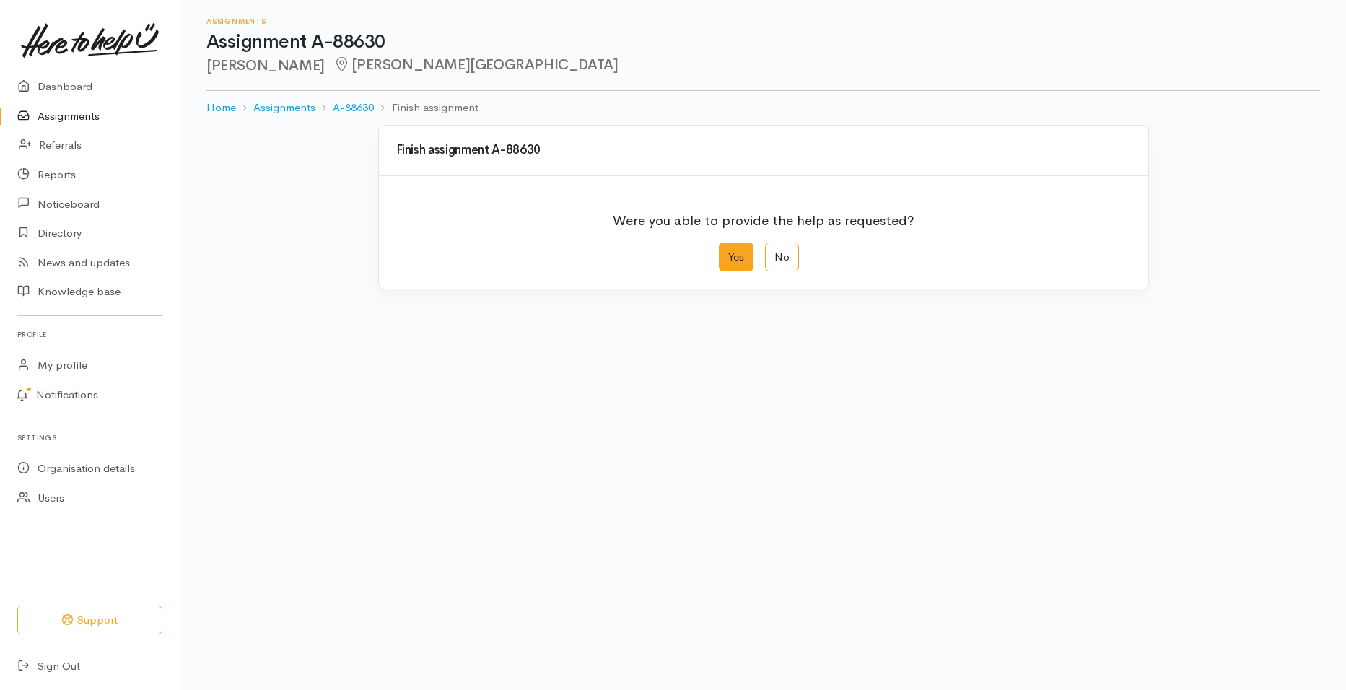
click at [749, 256] on label "Yes" at bounding box center [736, 258] width 35 height 30
click at [728, 252] on input "Yes" at bounding box center [723, 247] width 9 height 9
radio input "true"
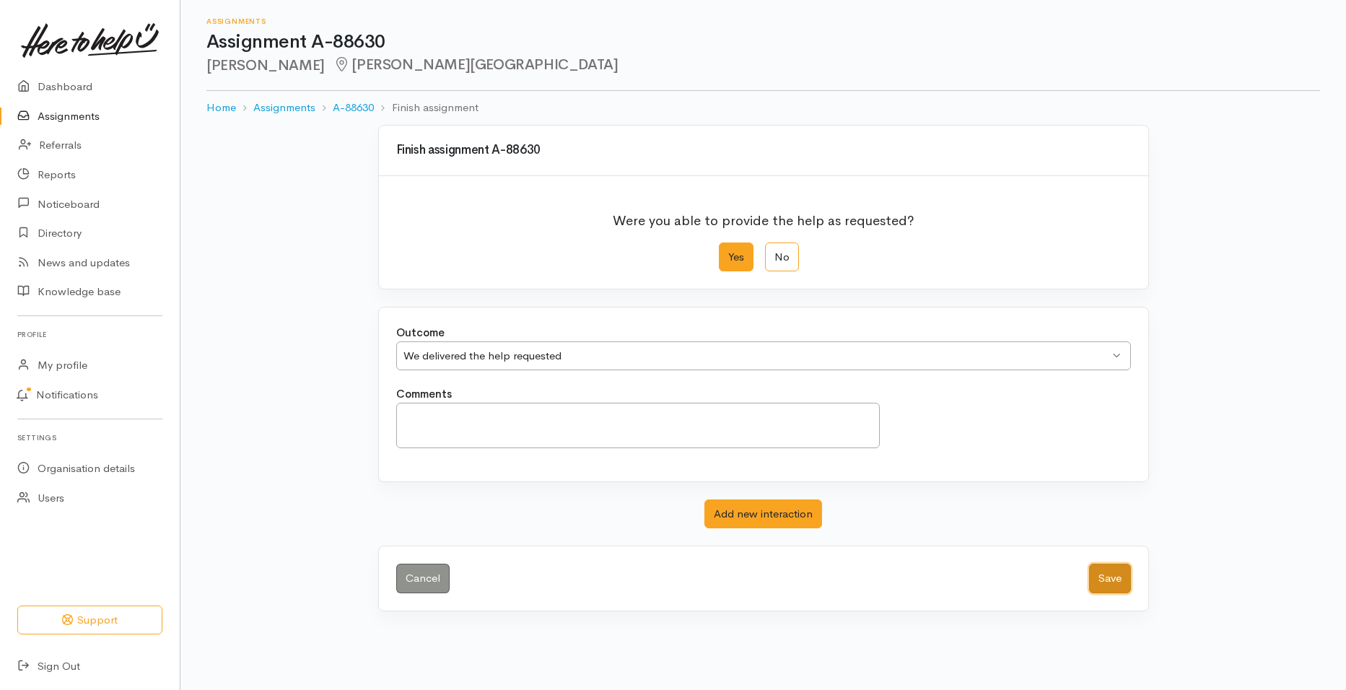
click at [1122, 575] on button "Save" at bounding box center [1110, 579] width 42 height 30
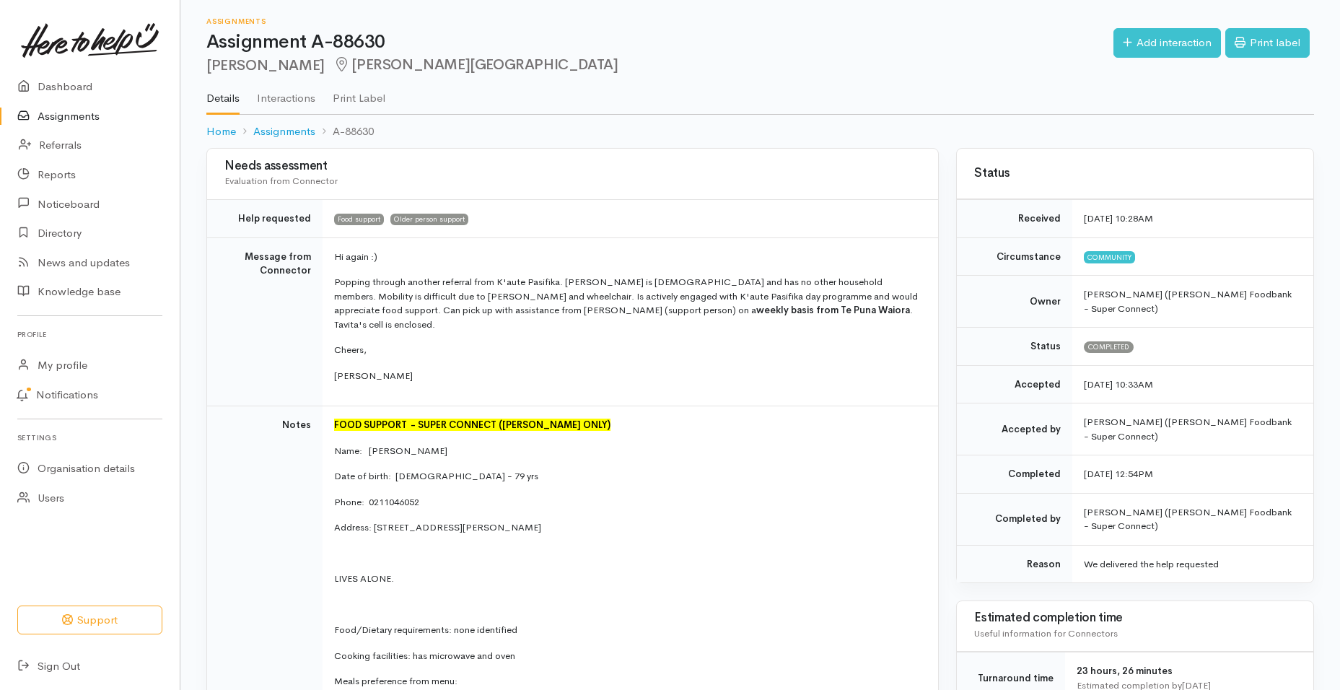
click at [72, 118] on link "Assignments" at bounding box center [90, 117] width 180 height 30
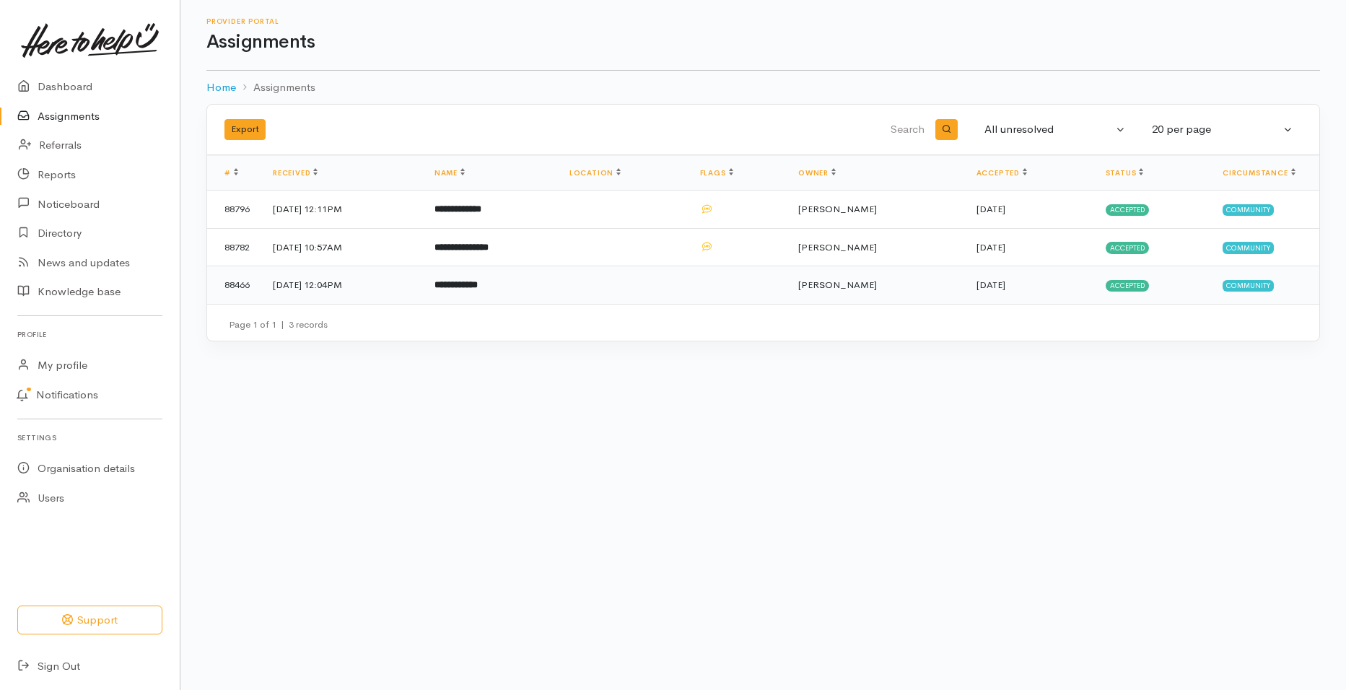
click at [478, 280] on b "**********" at bounding box center [456, 284] width 43 height 9
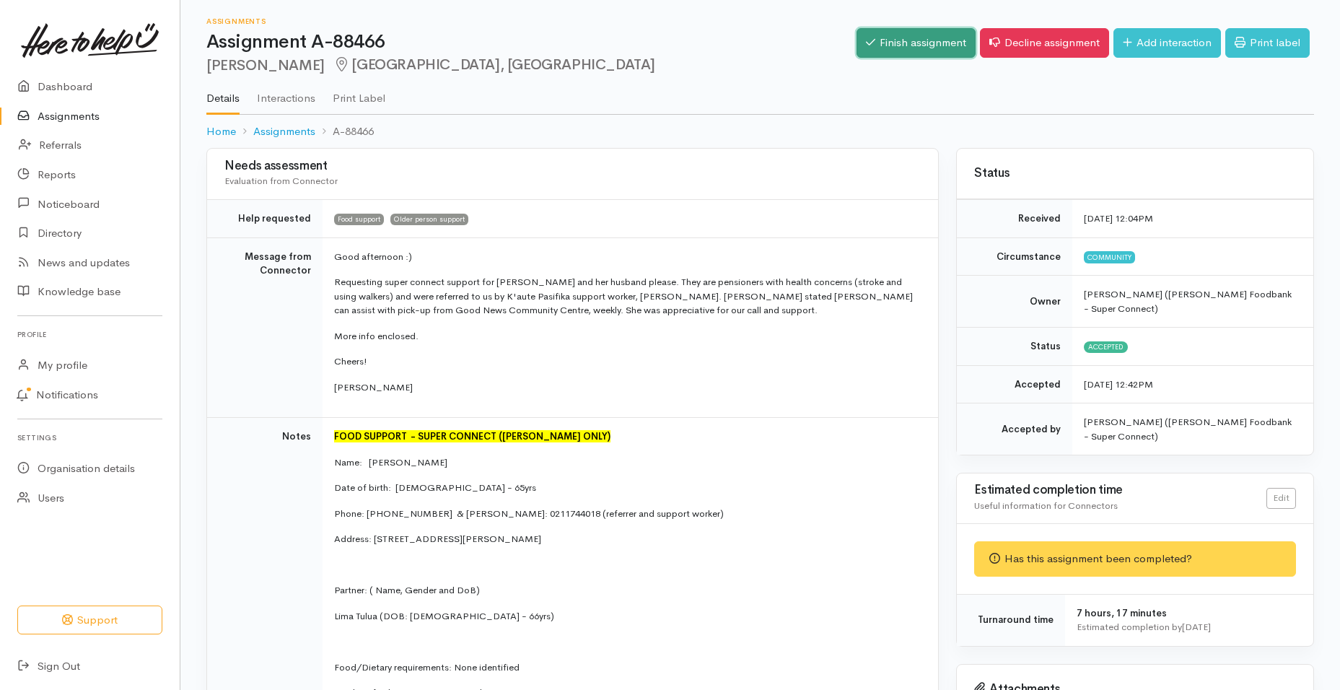
click at [954, 45] on link "Finish assignment" at bounding box center [916, 43] width 119 height 30
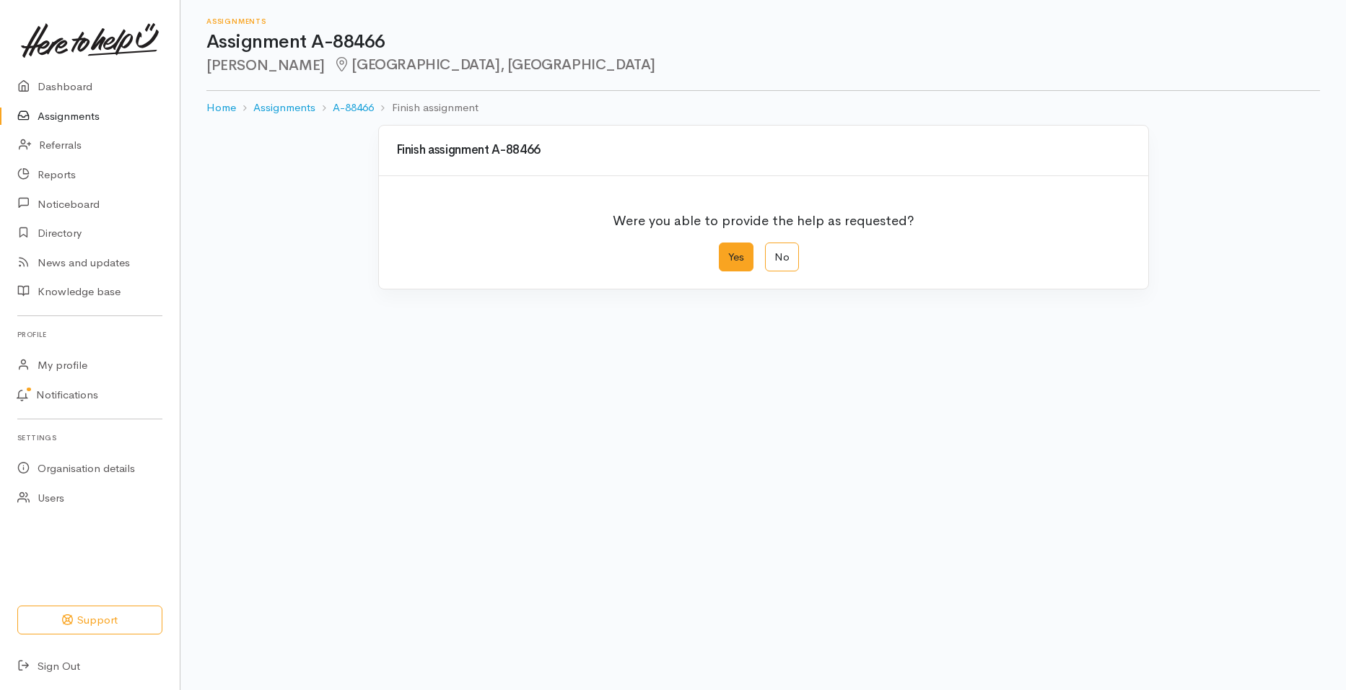
click at [736, 253] on label "Yes" at bounding box center [736, 258] width 35 height 30
click at [728, 252] on input "Yes" at bounding box center [723, 247] width 9 height 9
radio input "true"
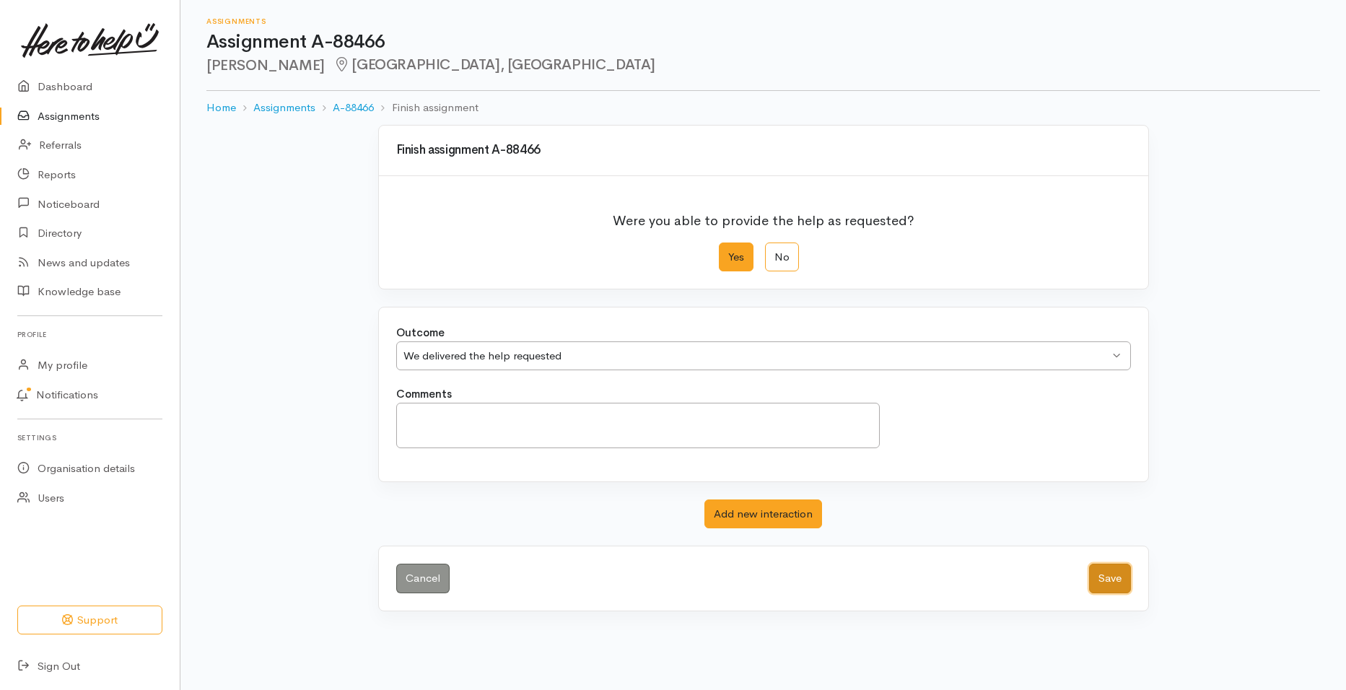
click at [1101, 577] on button "Save" at bounding box center [1110, 579] width 42 height 30
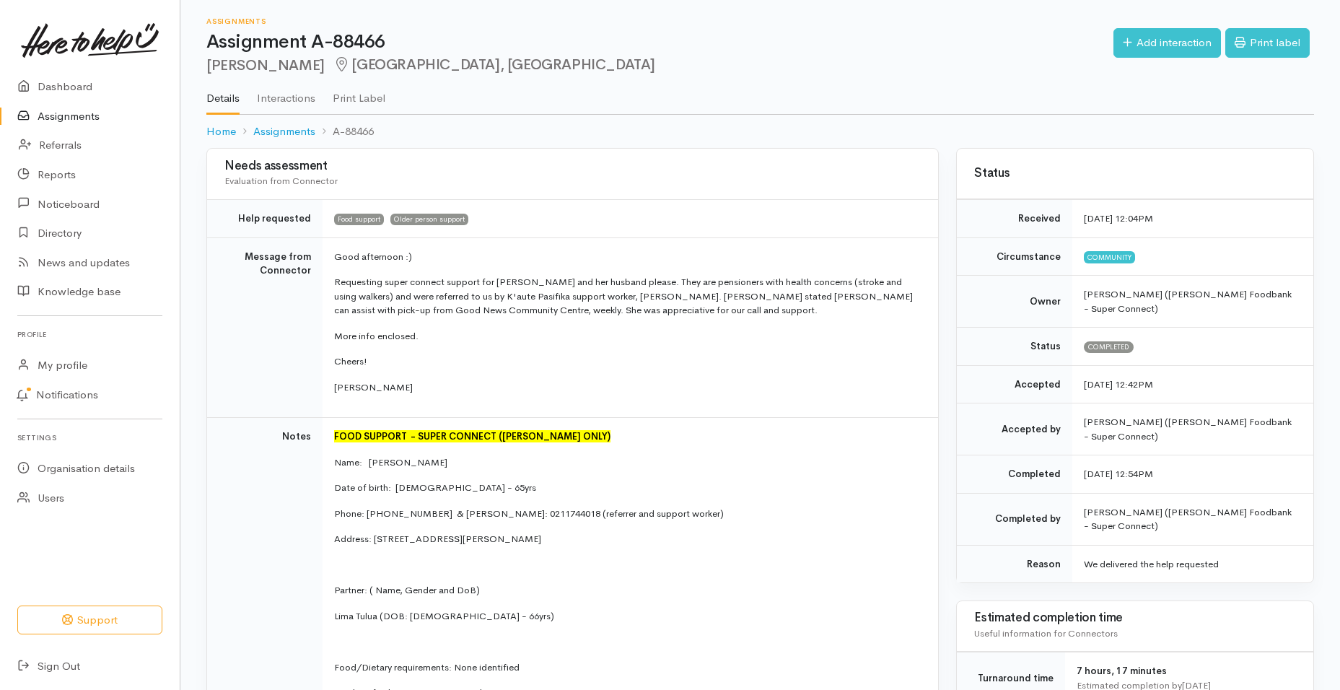
click at [785, 418] on td "FOOD SUPPORT  - SUPER CONNECT ([PERSON_NAME] ONLY) Name: [PERSON_NAME] Date of …" at bounding box center [631, 637] width 616 height 439
click at [87, 119] on link "Assignments" at bounding box center [90, 117] width 180 height 30
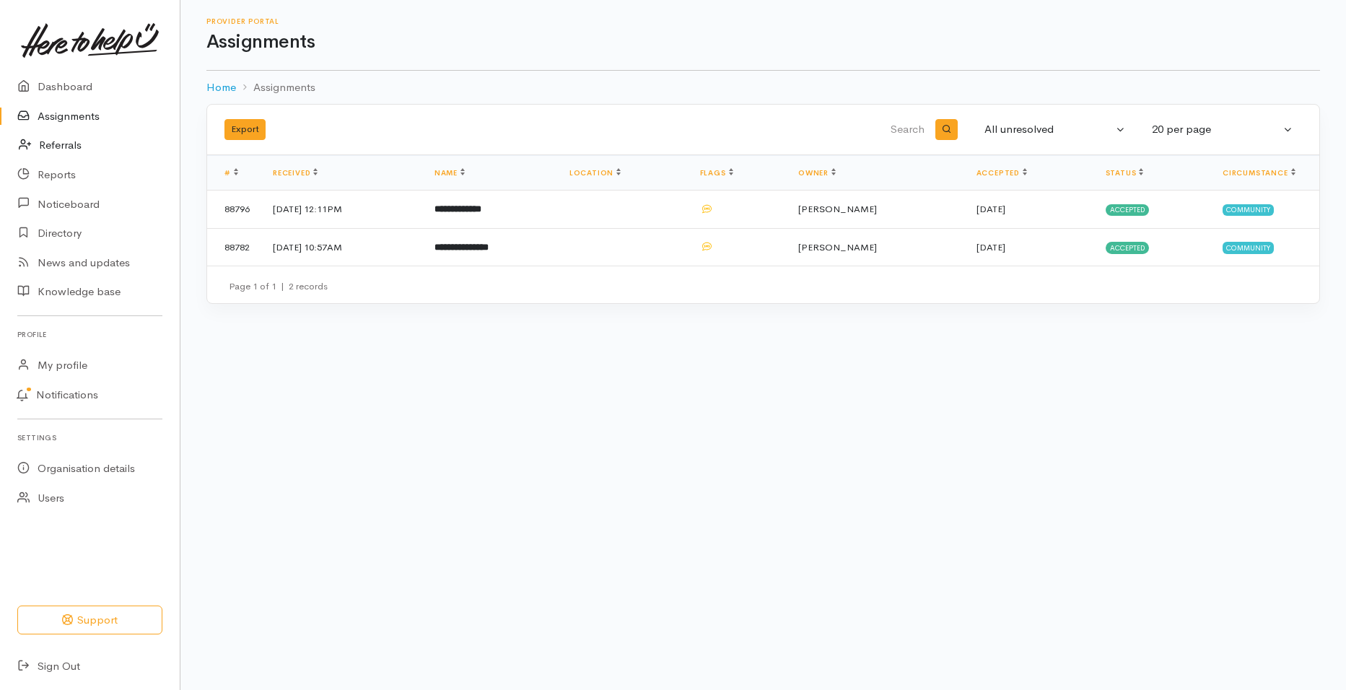
click at [69, 144] on link "Referrals" at bounding box center [90, 146] width 180 height 30
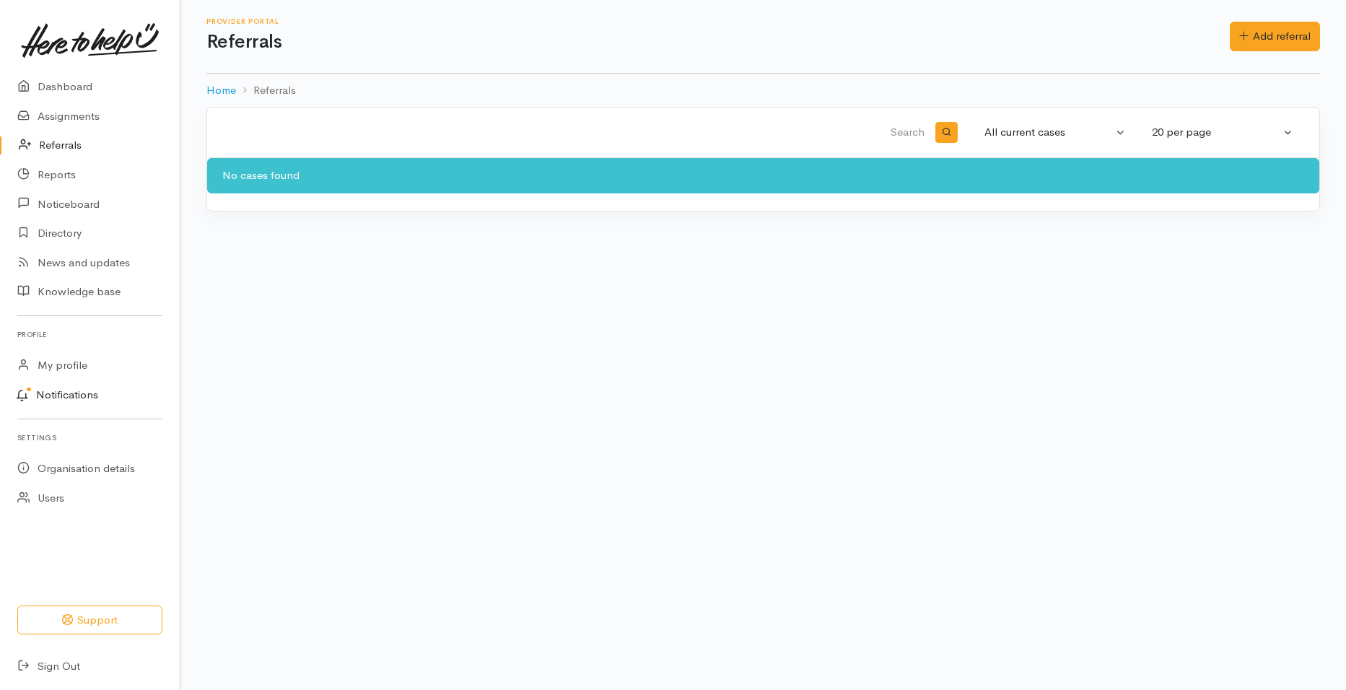
click at [62, 393] on link "Notifications" at bounding box center [88, 395] width 184 height 30
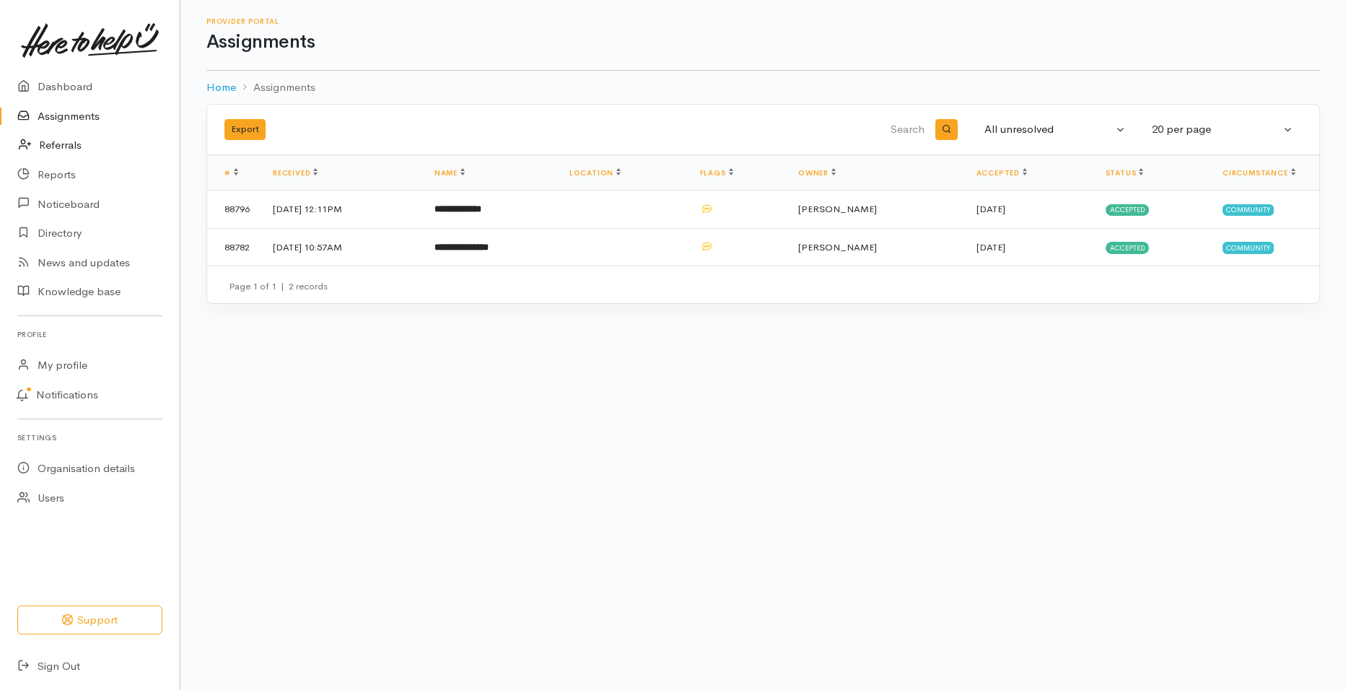
click at [74, 149] on link "Referrals" at bounding box center [90, 146] width 180 height 30
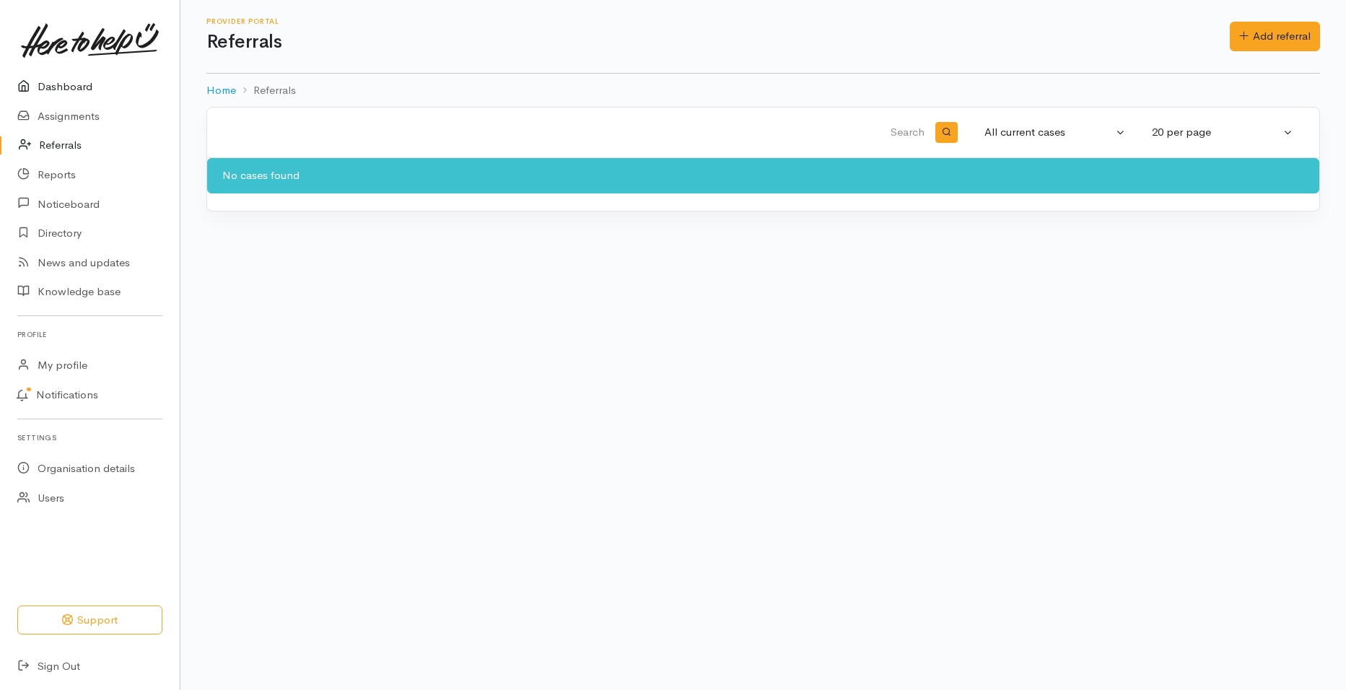
click at [71, 88] on link "Dashboard" at bounding box center [90, 87] width 180 height 30
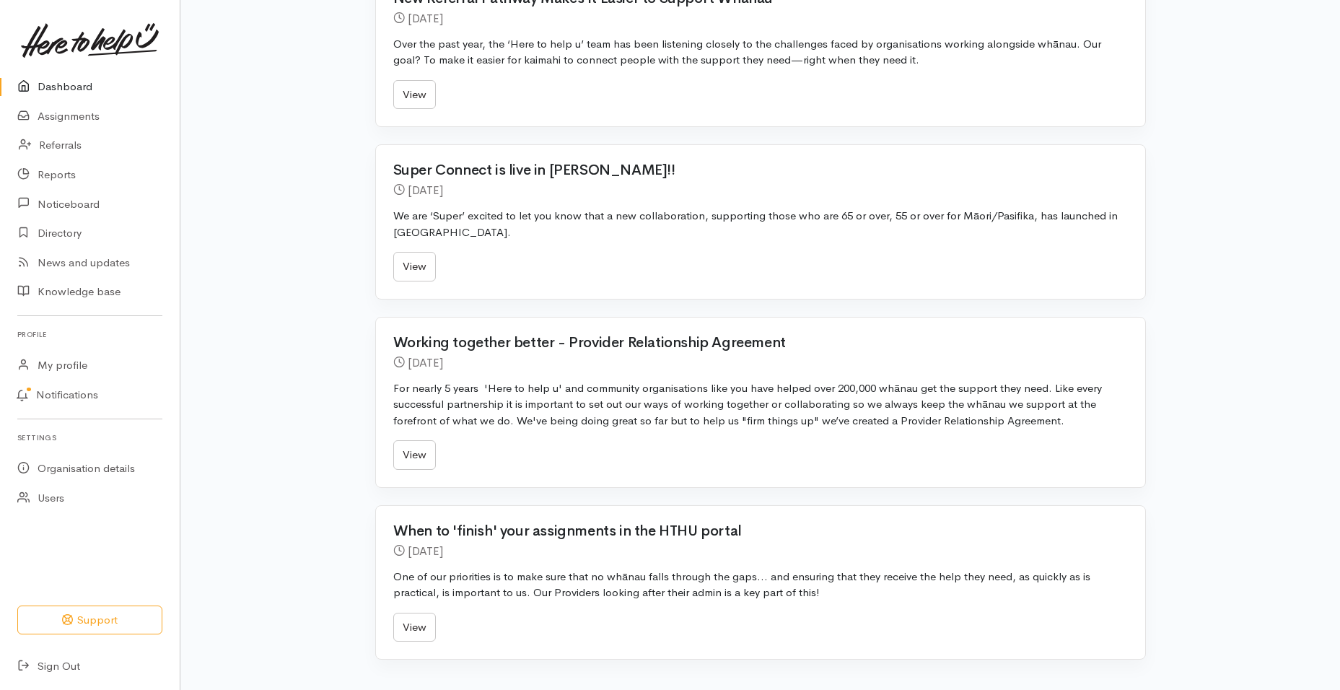
scroll to position [1072, 0]
click at [425, 263] on link "View" at bounding box center [414, 266] width 43 height 30
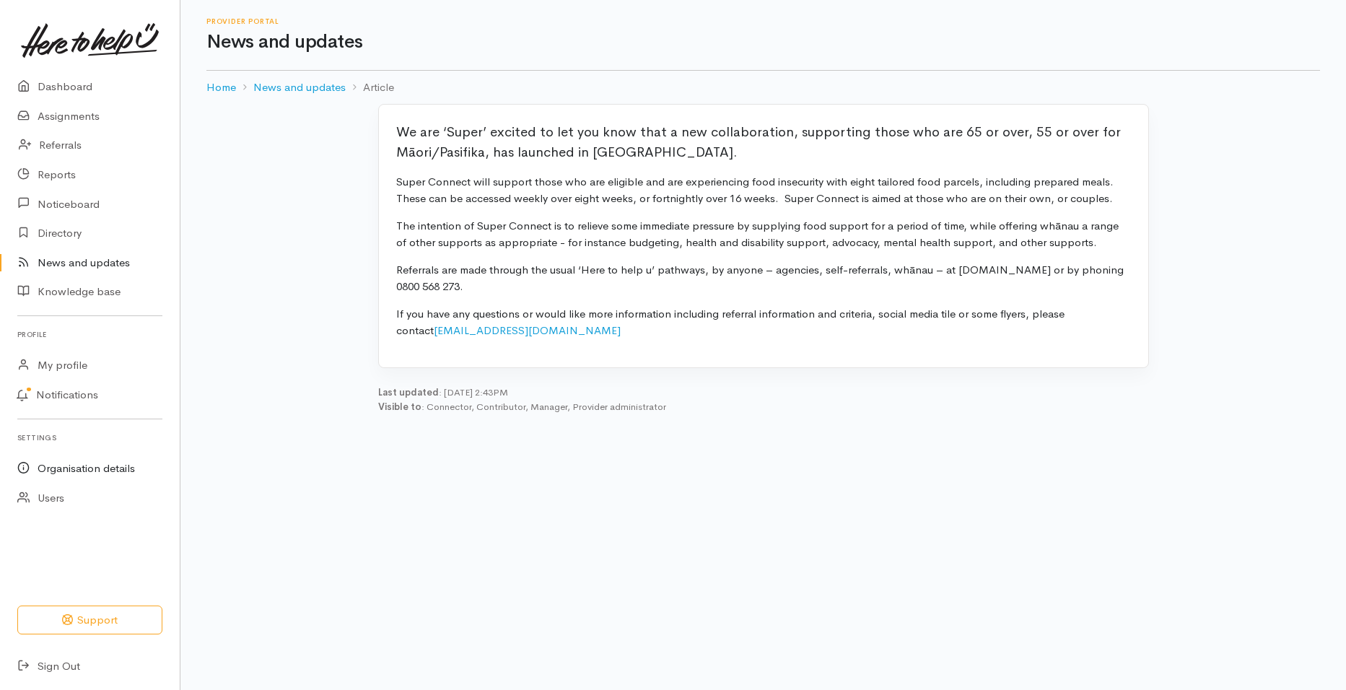
click at [76, 464] on link "Organisation details" at bounding box center [90, 469] width 180 height 30
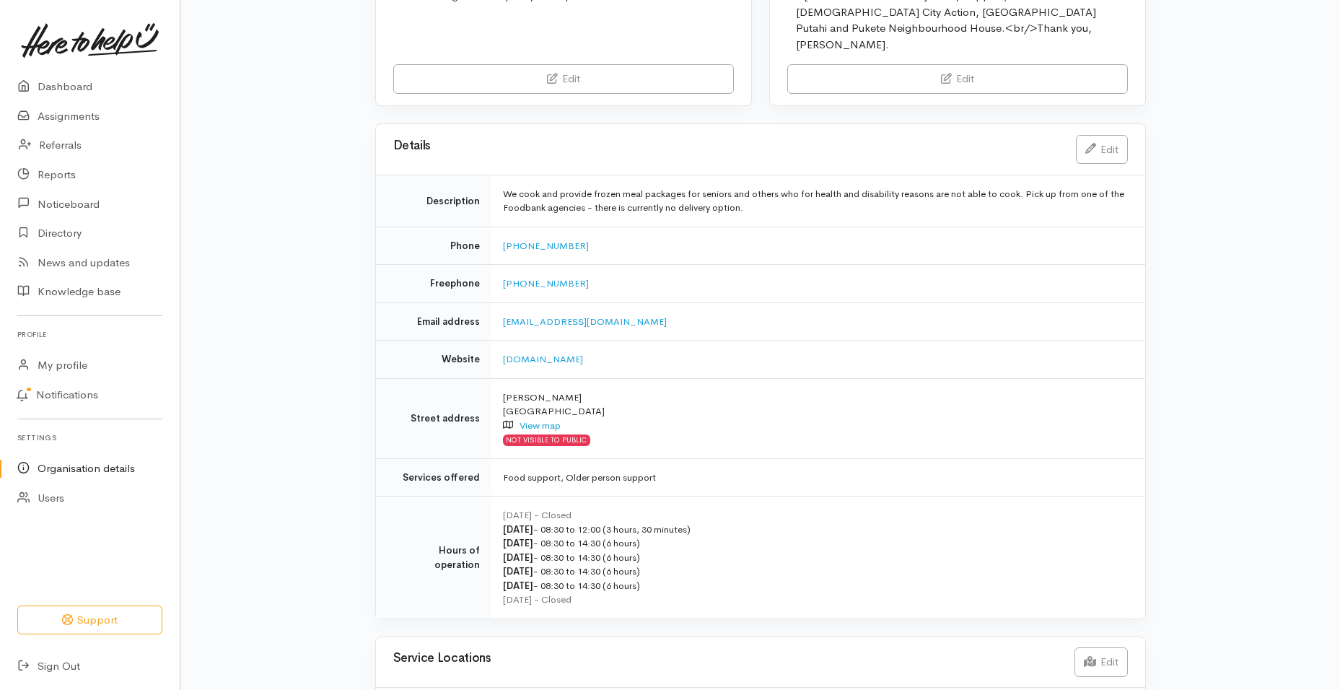
scroll to position [301, 0]
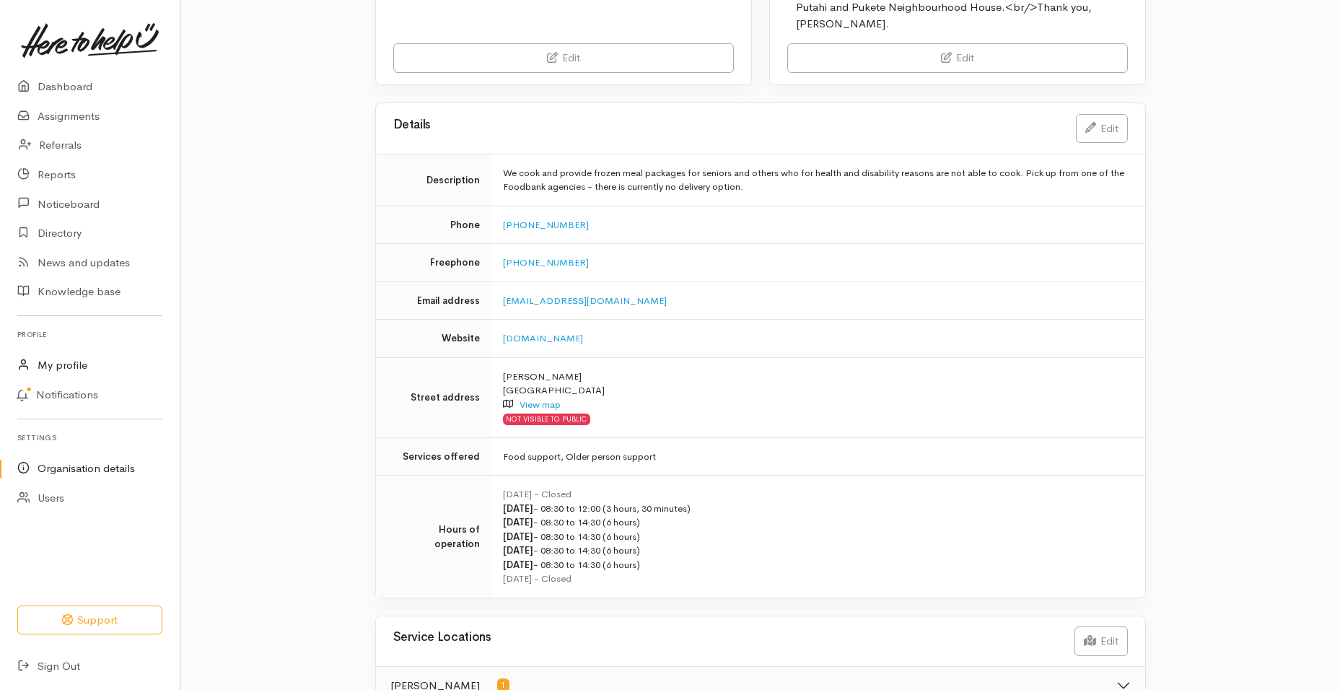
click at [70, 359] on link "My profile" at bounding box center [90, 366] width 180 height 30
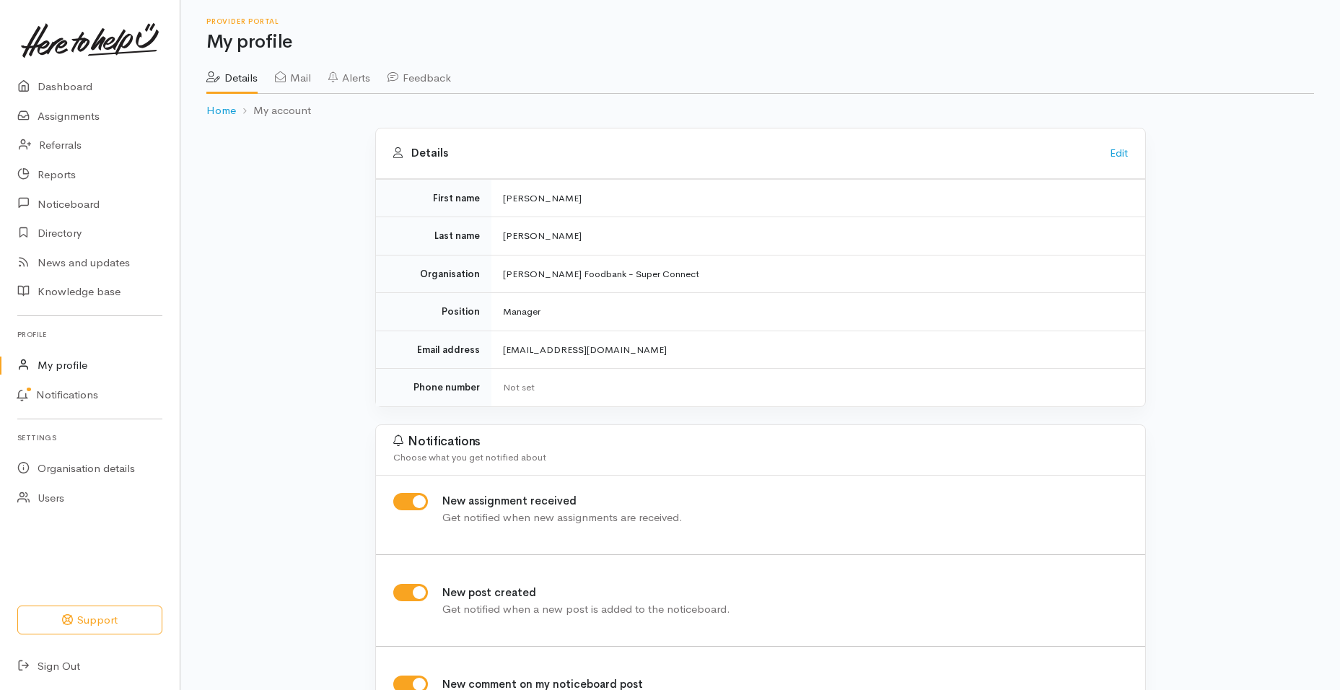
drag, startPoint x: 164, startPoint y: 326, endPoint x: 164, endPoint y: 333, distance: 7.9
click at [164, 333] on div "Dashboard Assignments Referrals Reports Noticeboard Directory News and updates" at bounding box center [90, 376] width 180 height 609
click at [55, 170] on link "Reports" at bounding box center [90, 175] width 180 height 30
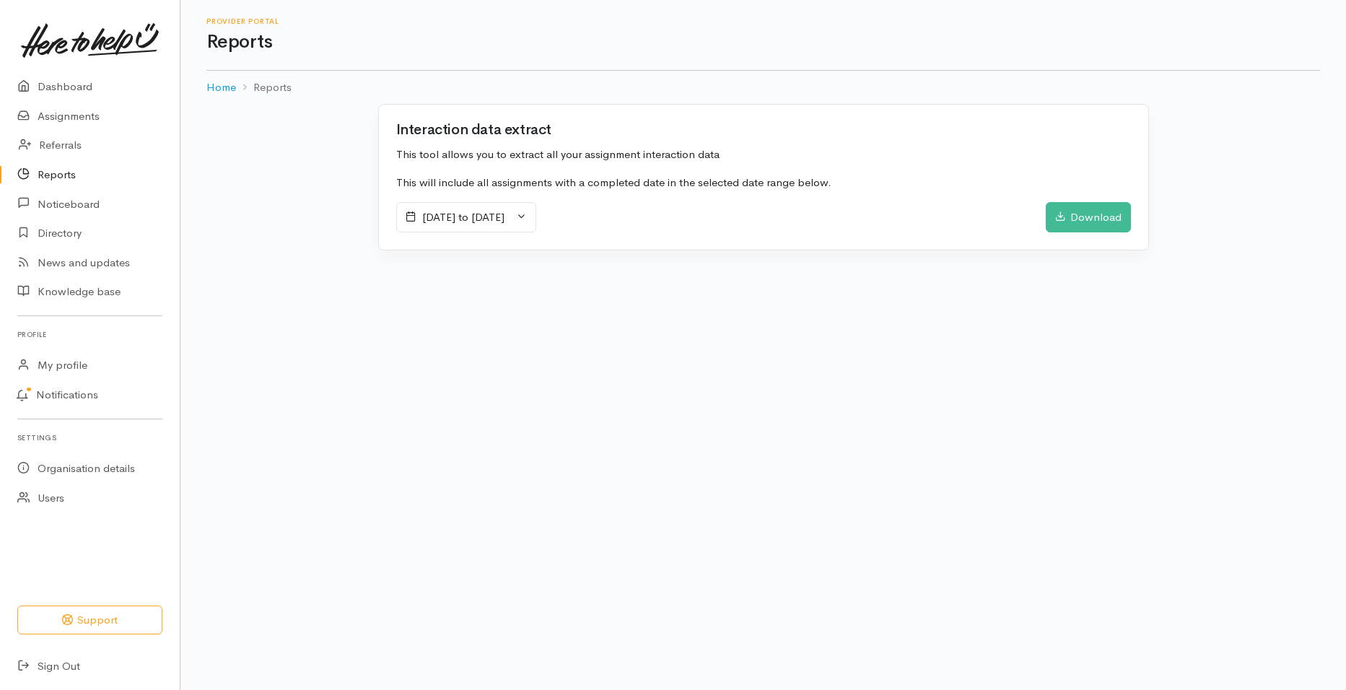
click at [527, 214] on icon at bounding box center [521, 216] width 11 height 11
click at [440, 338] on li "This Month" at bounding box center [447, 339] width 101 height 22
click at [1090, 213] on div "Download" at bounding box center [1088, 217] width 85 height 30
